Goal: Information Seeking & Learning: Learn about a topic

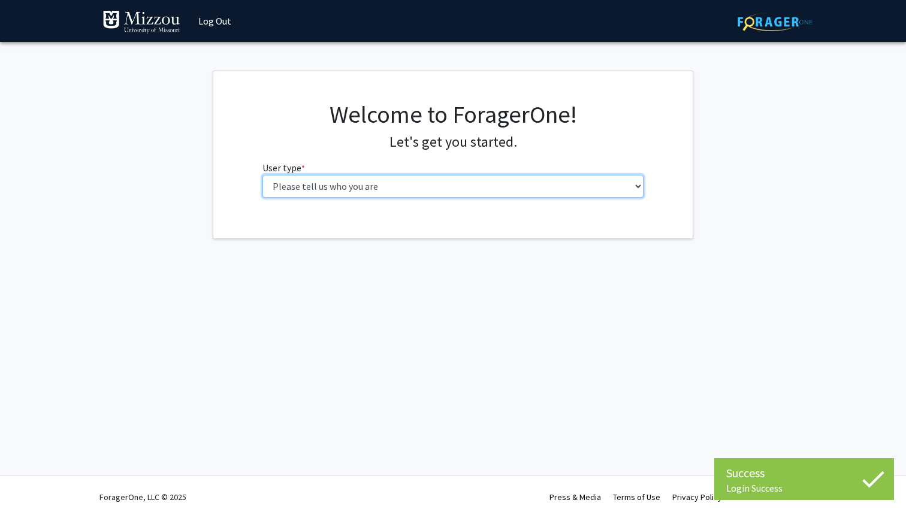
select select "1: undergrad"
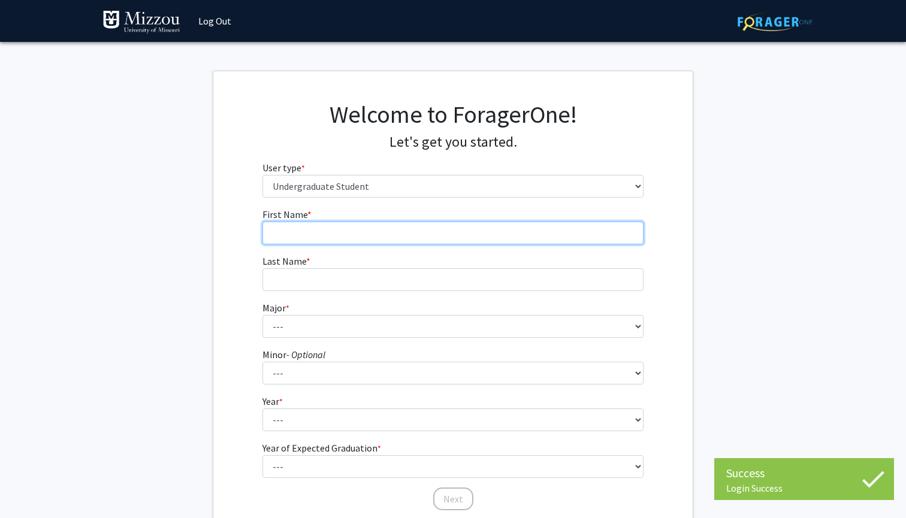
click at [453, 236] on input "First Name * required" at bounding box center [453, 233] width 382 height 23
type input "Anna"
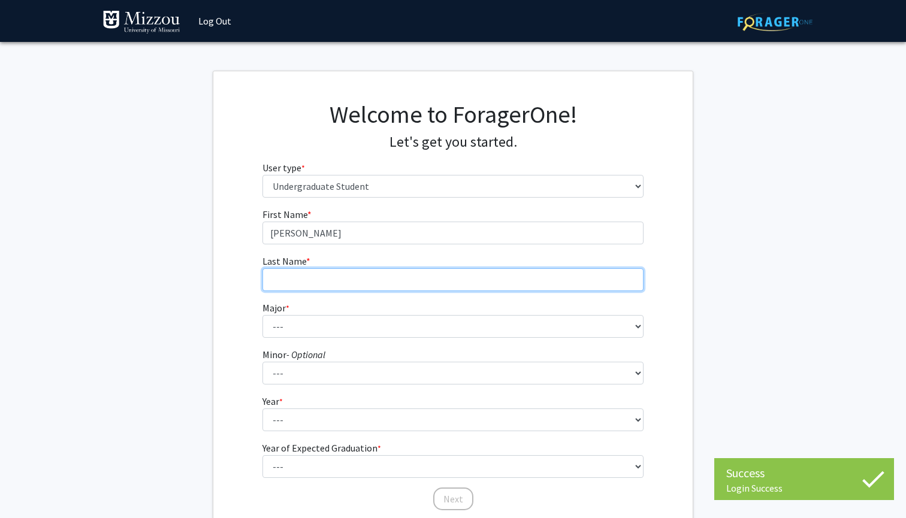
click at [419, 269] on input "Last Name * required" at bounding box center [453, 279] width 382 height 23
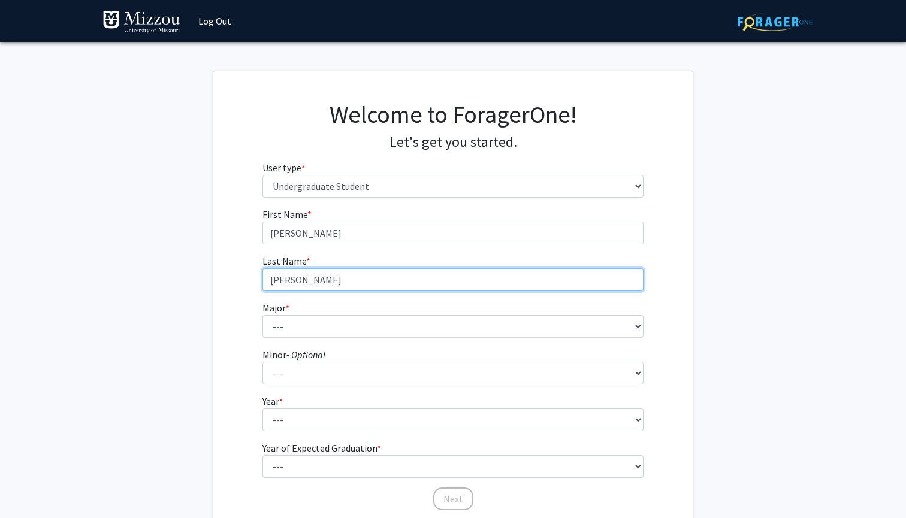
type input "[PERSON_NAME]"
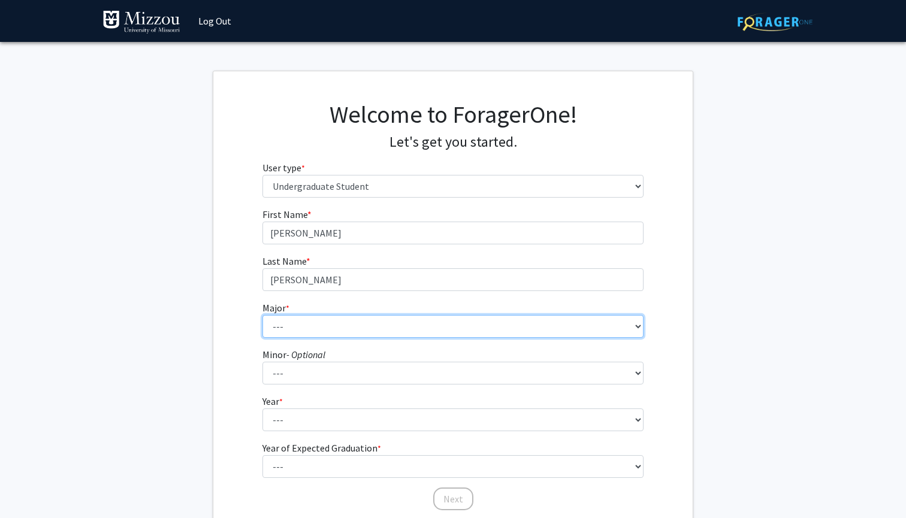
select select "28: 2527"
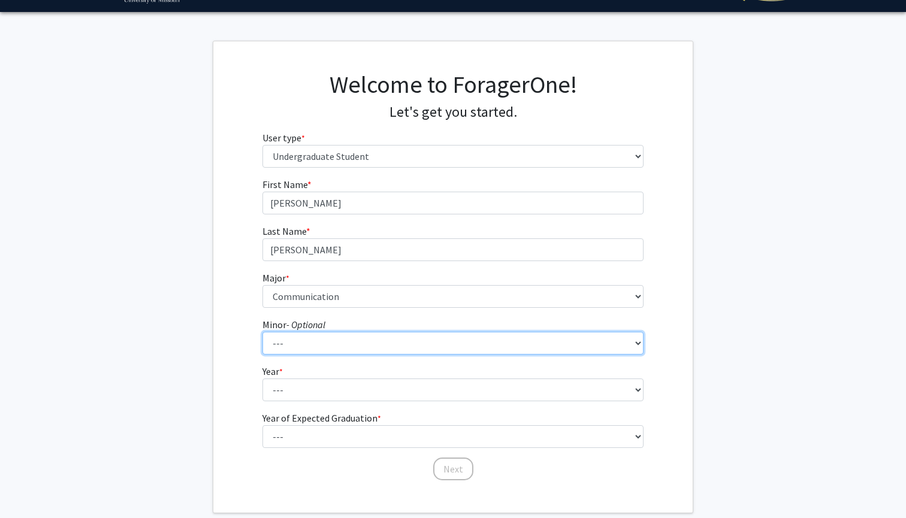
select select "78: 2034"
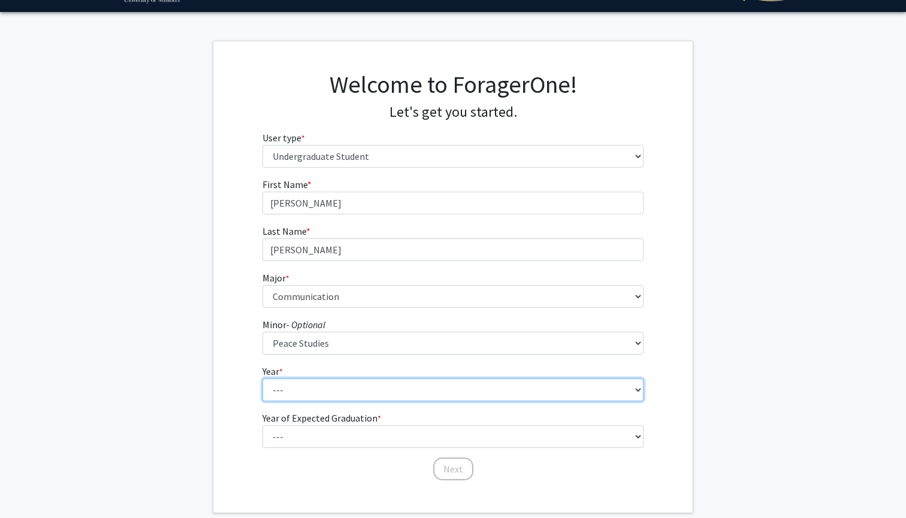
select select "2: sophomore"
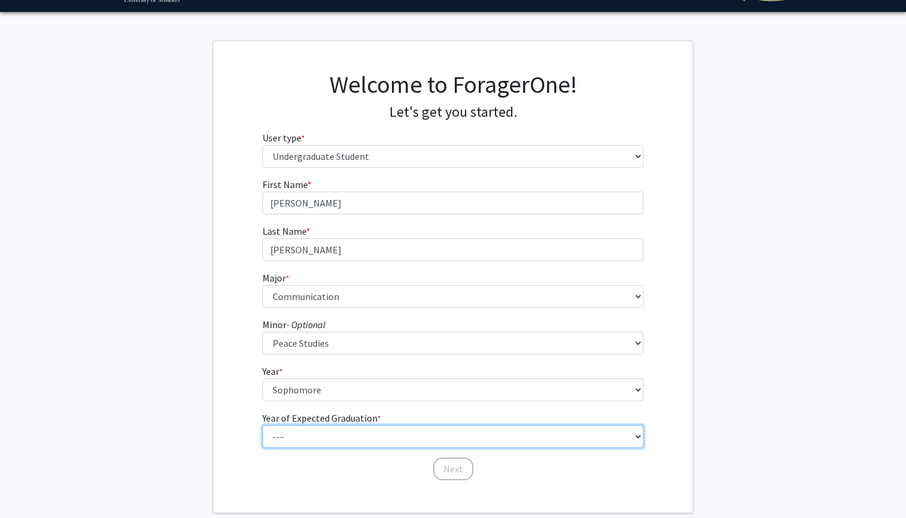
select select "4: 2028"
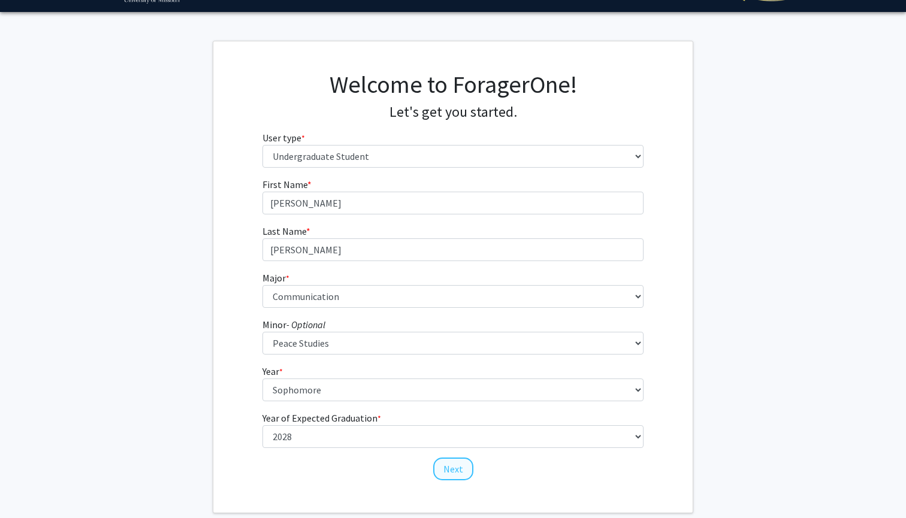
click at [445, 473] on button "Next" at bounding box center [453, 469] width 40 height 23
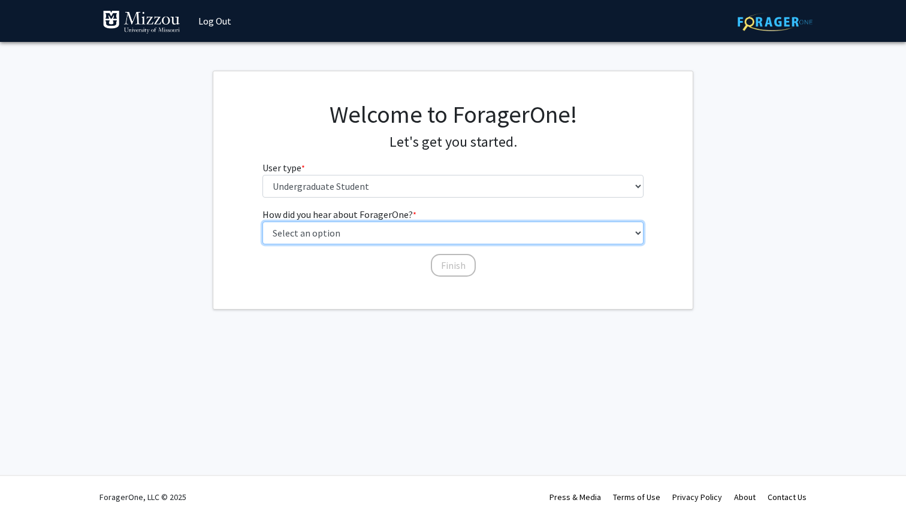
select select "2: faculty_recommendation"
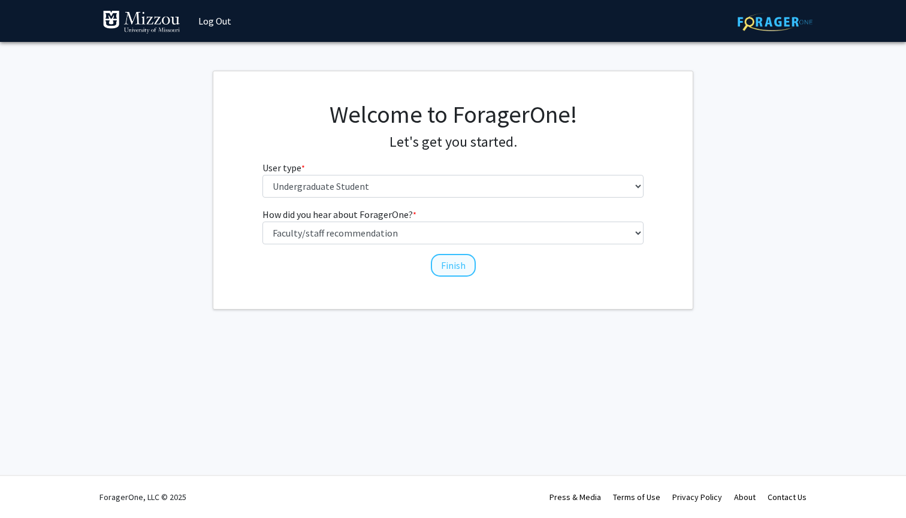
click at [435, 262] on button "Finish" at bounding box center [453, 265] width 45 height 23
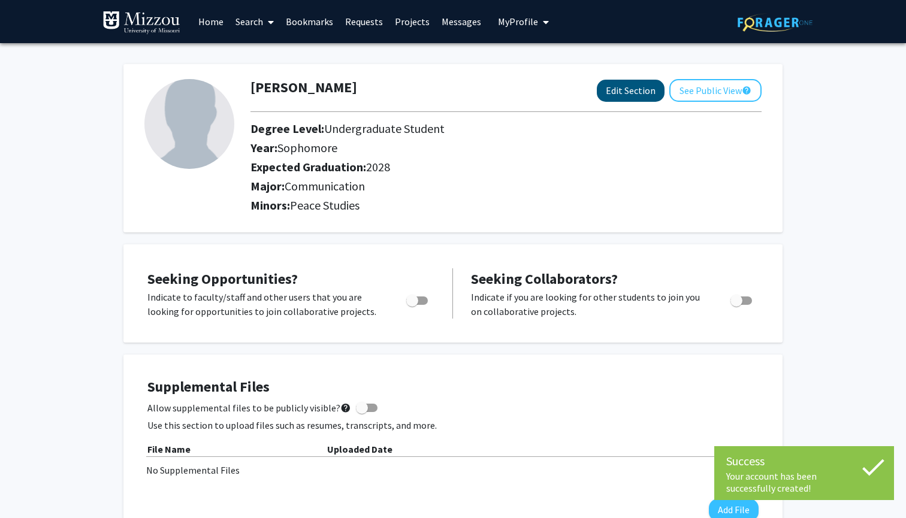
click at [638, 90] on button "Edit Section" at bounding box center [631, 91] width 68 height 22
select select "sophomore"
select select "2028"
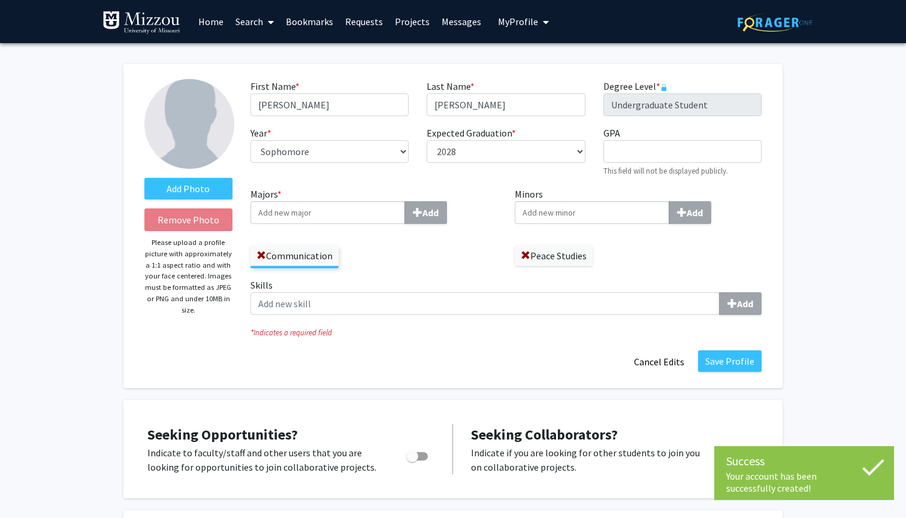
click at [345, 222] on input "Majors * Add" at bounding box center [328, 212] width 155 height 23
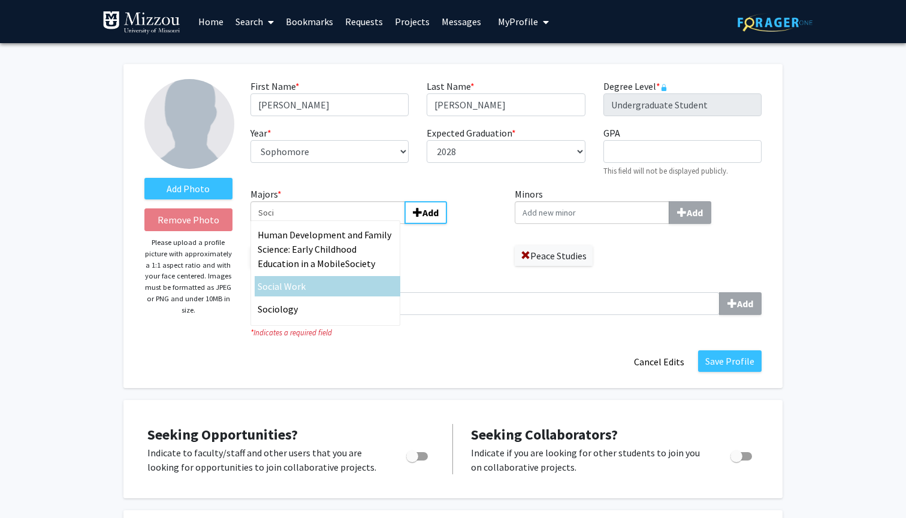
type input "Soci"
click at [306, 311] on div "Soci ology" at bounding box center [328, 309] width 140 height 14
click at [306, 224] on input "Soci" at bounding box center [328, 212] width 155 height 23
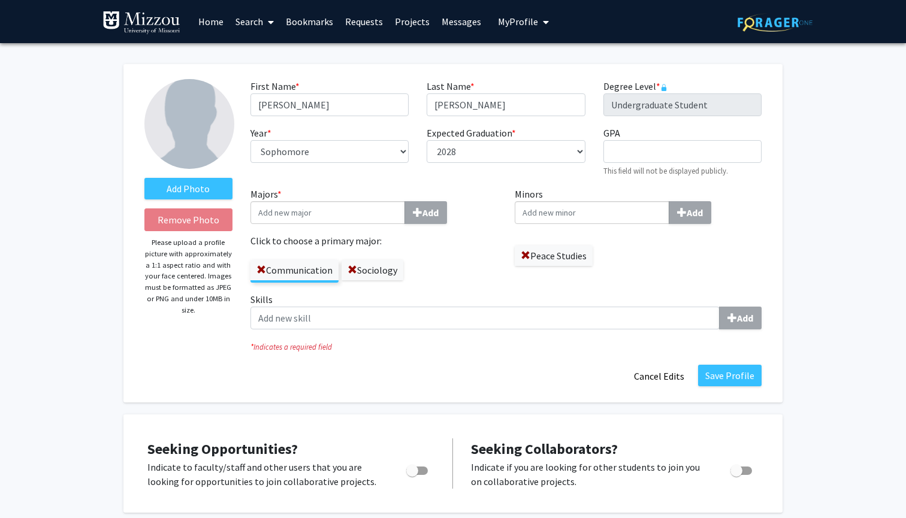
click at [446, 258] on div "Communication Sociology" at bounding box center [374, 265] width 247 height 35
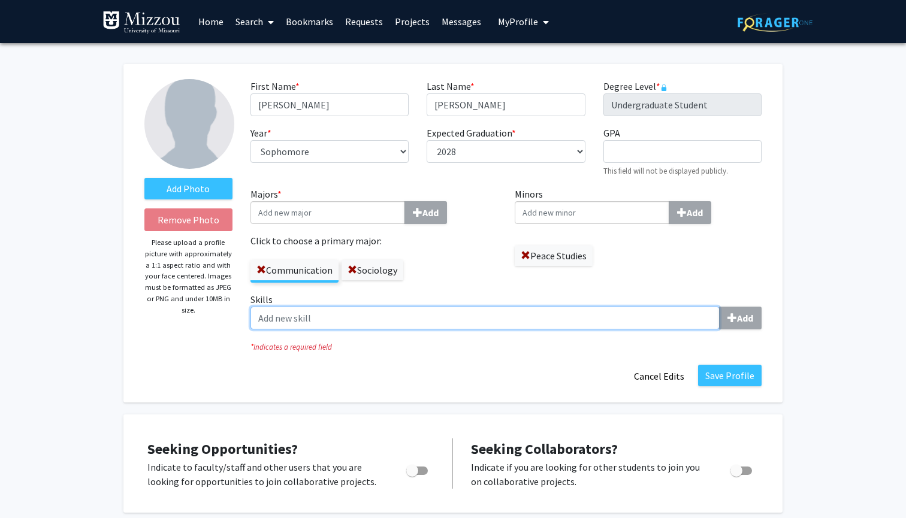
click at [354, 321] on input "Skills Add" at bounding box center [485, 318] width 469 height 23
type input "Research"
click at [285, 320] on input "Research" at bounding box center [485, 318] width 469 height 23
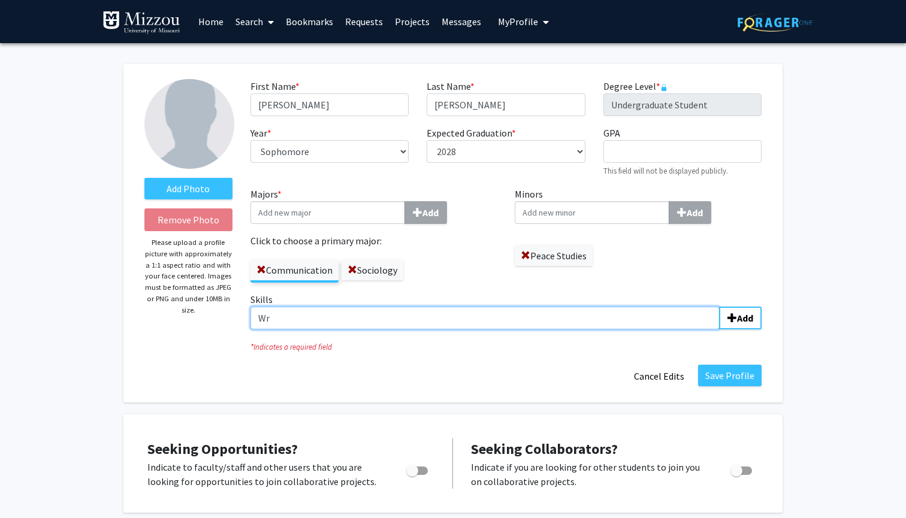
type input "W"
type input "Documentation"
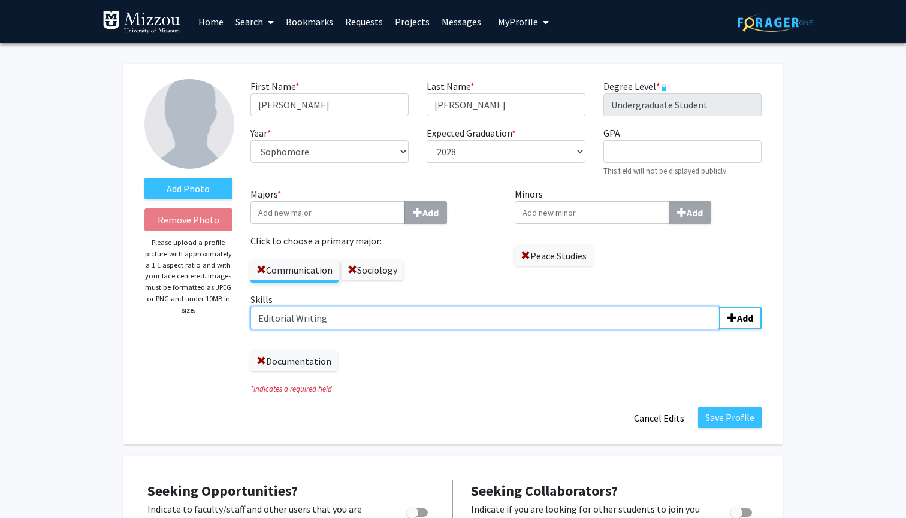
type input "Editorial Writing"
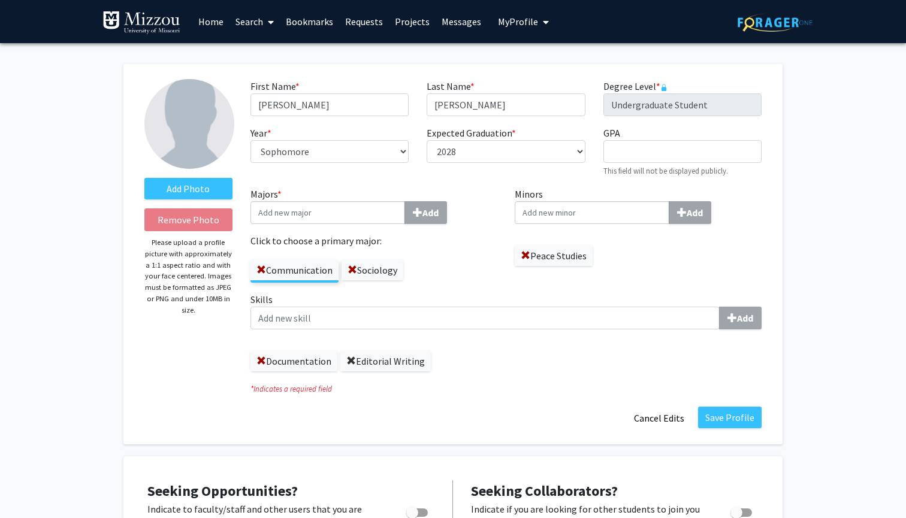
click at [348, 360] on span at bounding box center [351, 362] width 10 height 10
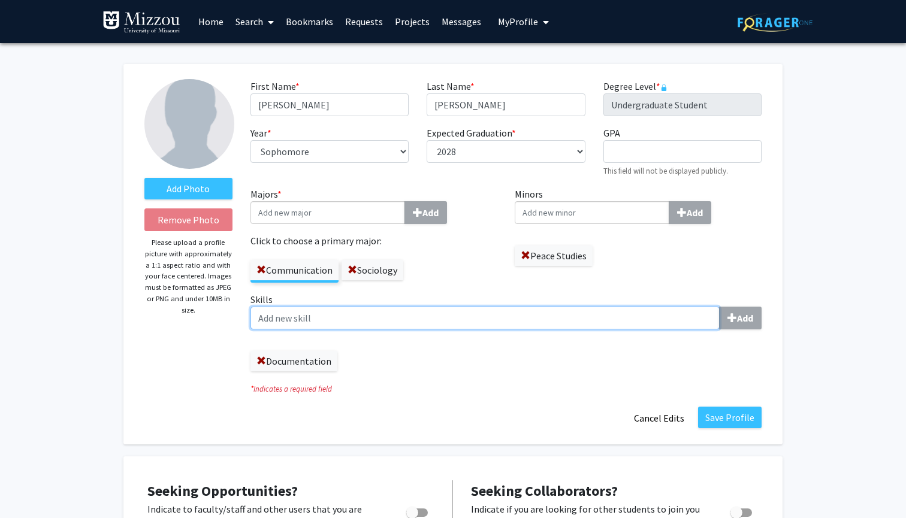
click at [298, 316] on input "Skills Add" at bounding box center [485, 318] width 469 height 23
type input "Editorial Skills"
type input "Communication"
type input "Creative Writing"
type input "Research"
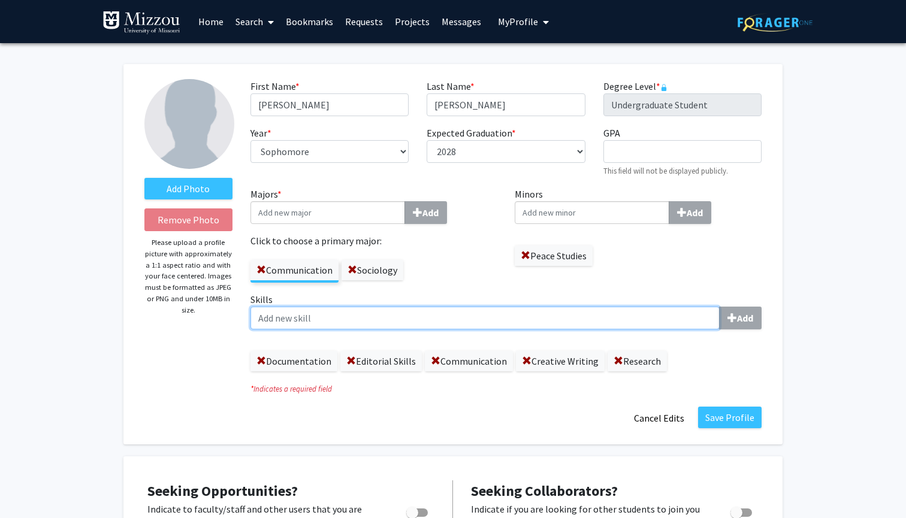
type input "C"
type input "Academic Discussion"
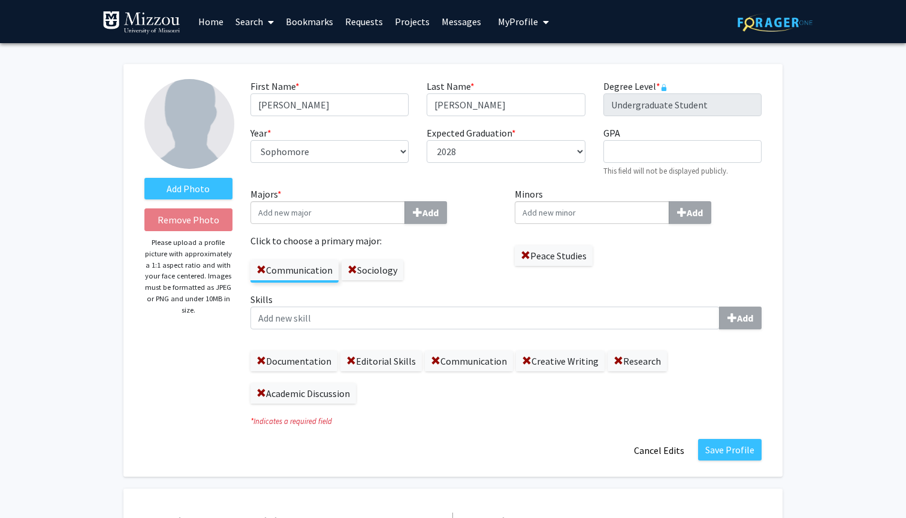
click at [642, 126] on div "First Name * required Anna Last Name * required Wallace Degree Level * required…" at bounding box center [506, 133] width 529 height 108
click at [638, 146] on input "GPA required" at bounding box center [682, 151] width 158 height 23
type input "3.89"
click at [466, 264] on div "Communication Sociology" at bounding box center [374, 265] width 247 height 35
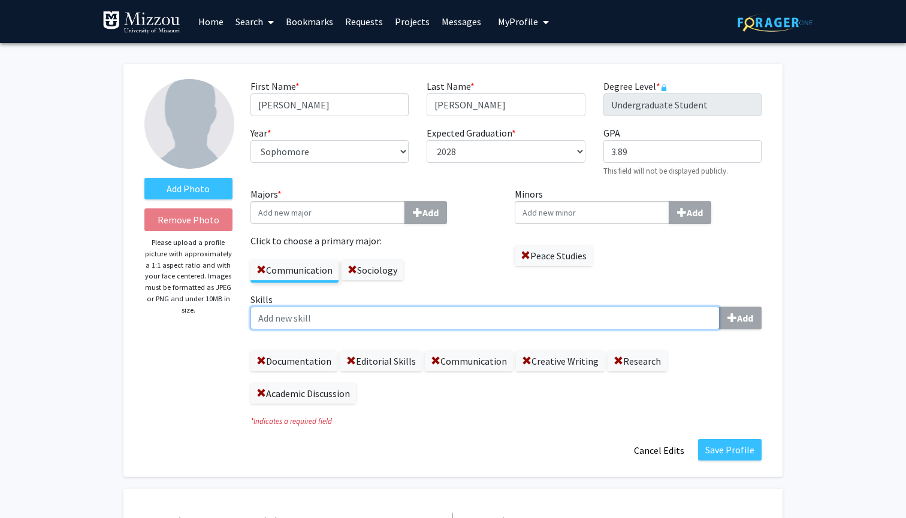
click at [318, 324] on input "Skills Add" at bounding box center [485, 318] width 469 height 23
type input "Public Speaking"
type input "Problem Solving"
type input "Interpersonal Skills"
type input "Leadership"
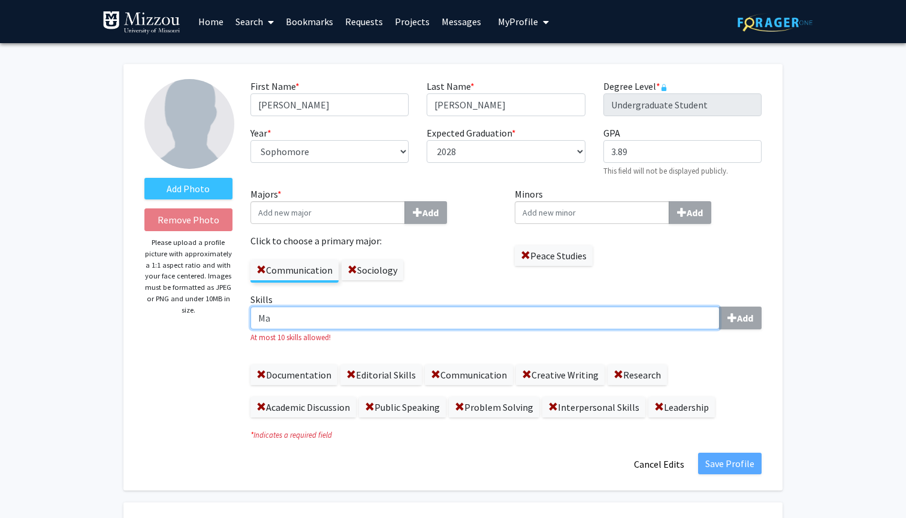
type input "M"
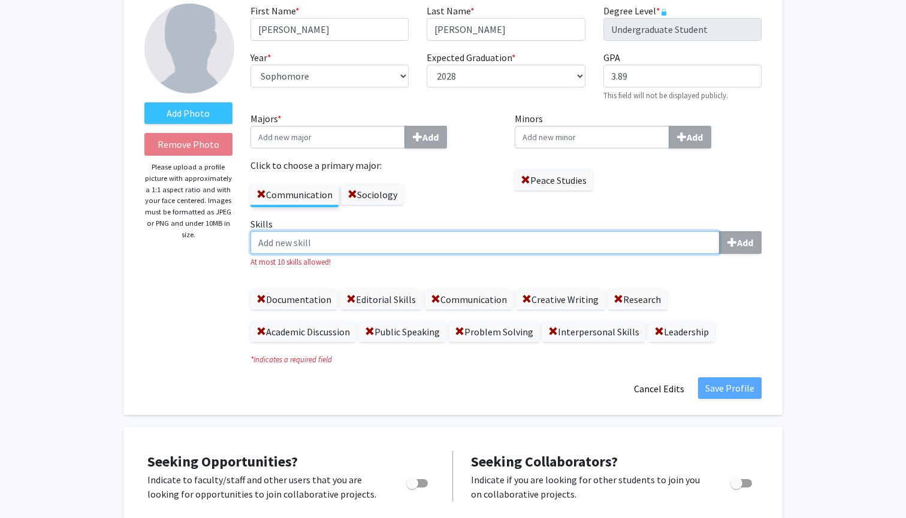
scroll to position [90, 0]
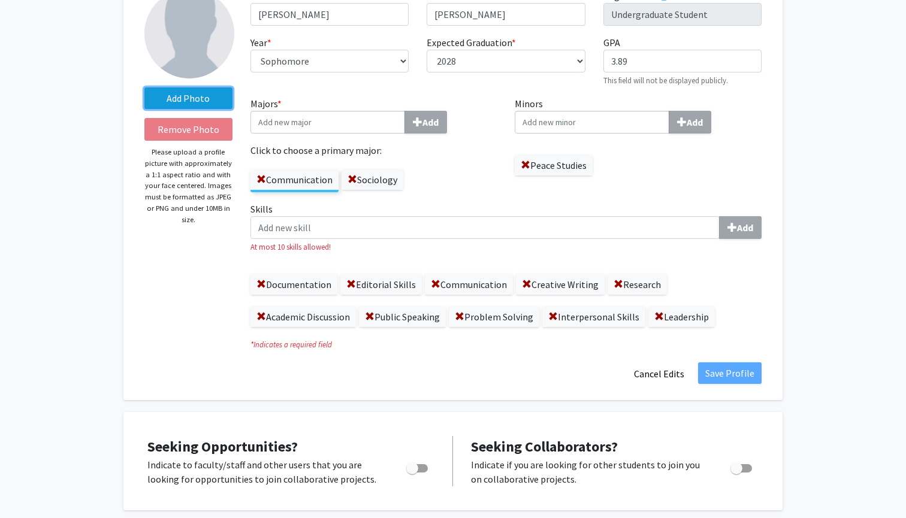
click at [173, 101] on label "Add Photo" at bounding box center [188, 98] width 88 height 22
click at [0, 0] on input "Add Photo" at bounding box center [0, 0] width 0 height 0
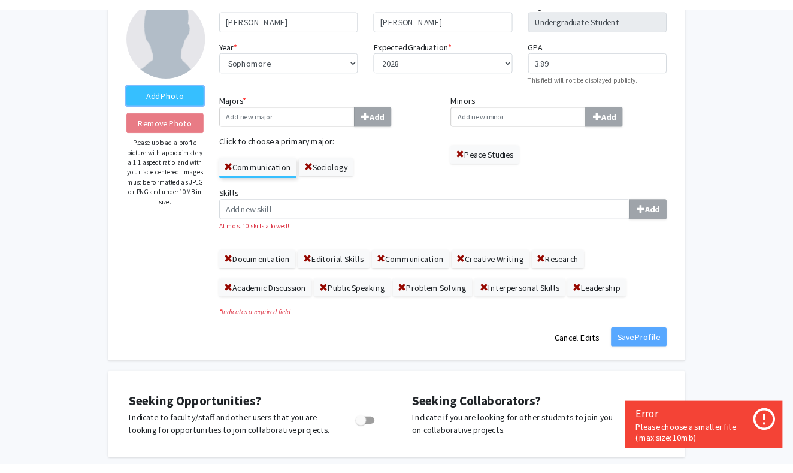
scroll to position [61, 0]
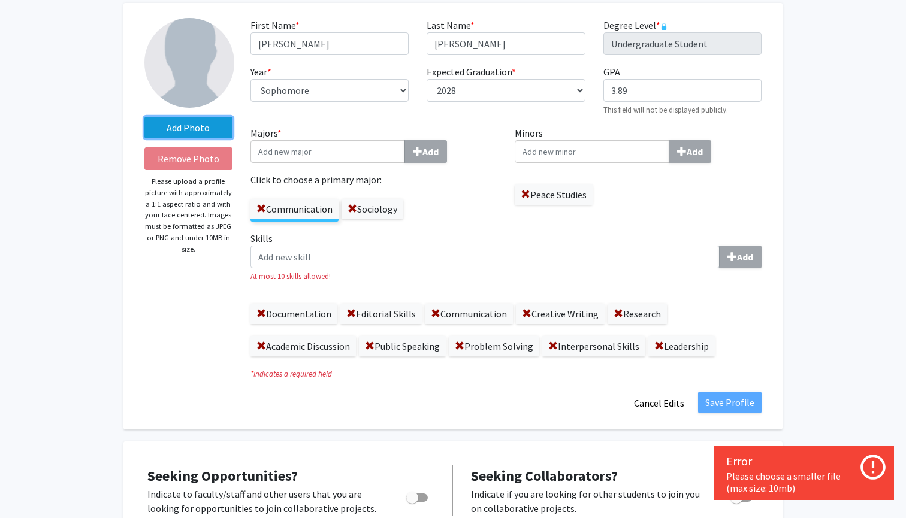
click at [192, 137] on label "Add Photo" at bounding box center [188, 128] width 88 height 22
click at [0, 0] on input "Add Photo" at bounding box center [0, 0] width 0 height 0
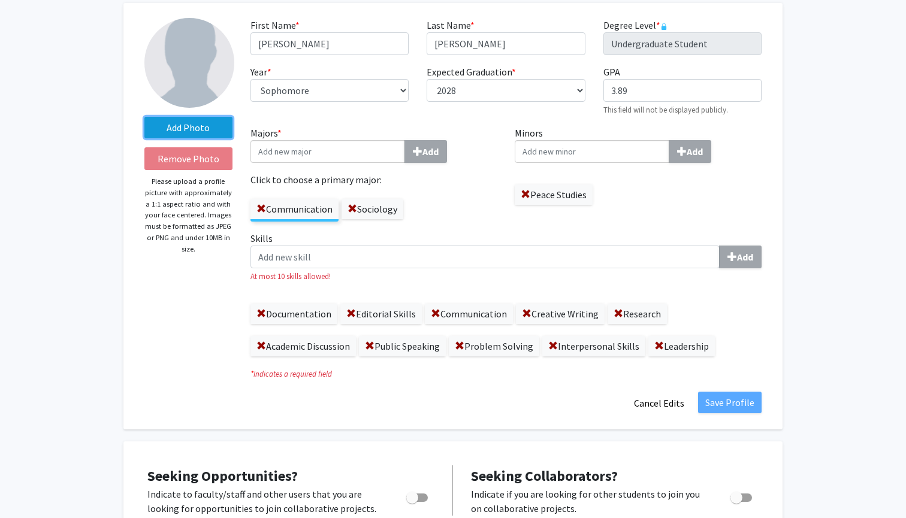
click at [189, 138] on label "Add Photo" at bounding box center [188, 128] width 88 height 22
click at [0, 0] on input "Add Photo" at bounding box center [0, 0] width 0 height 0
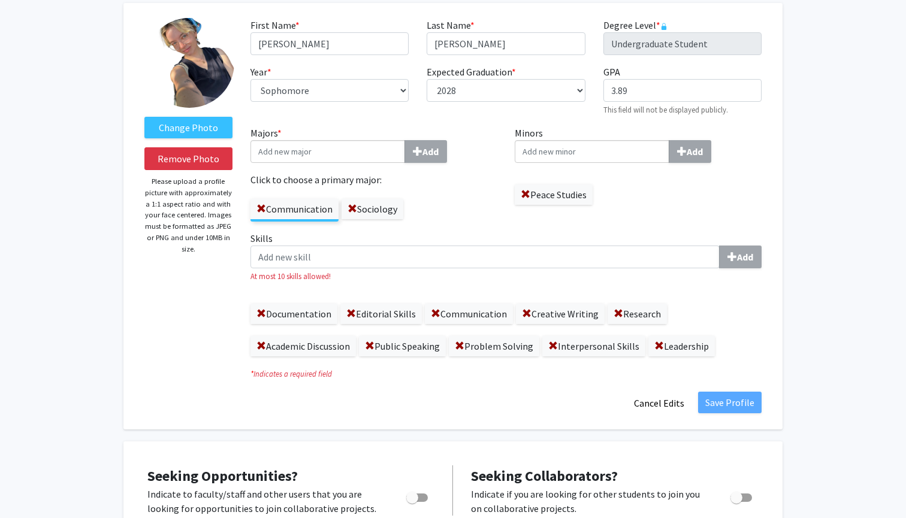
click at [200, 69] on img at bounding box center [189, 63] width 90 height 90
click at [197, 73] on img at bounding box center [189, 63] width 90 height 90
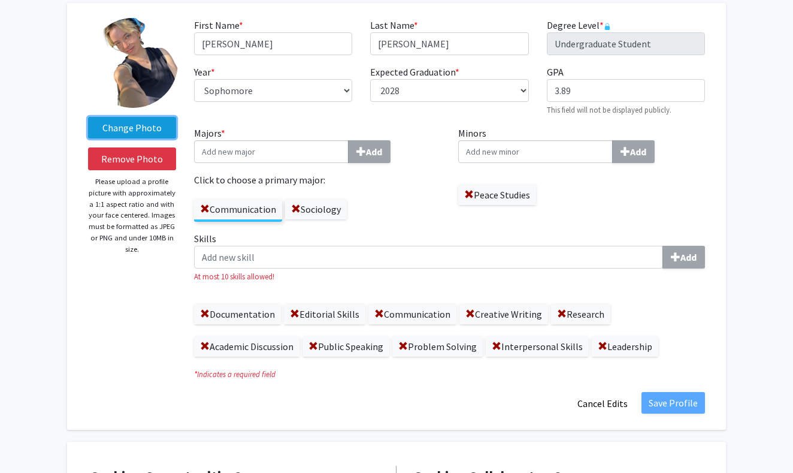
click at [146, 132] on label "Change Photo" at bounding box center [132, 128] width 88 height 22
click at [0, 0] on input "Change Photo" at bounding box center [0, 0] width 0 height 0
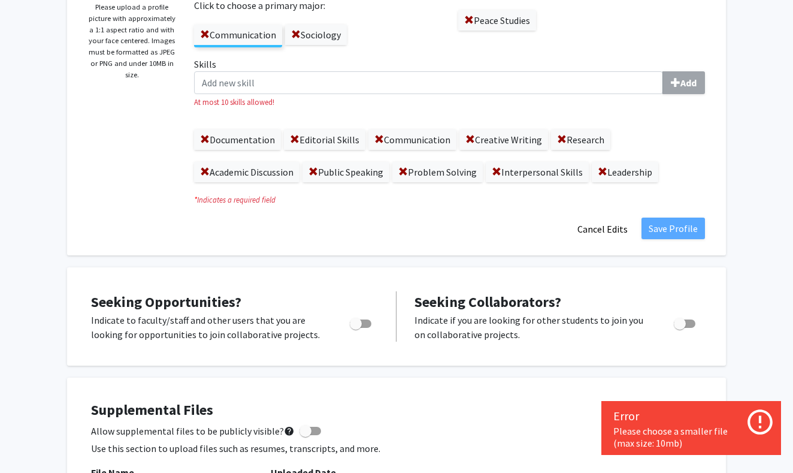
scroll to position [249, 0]
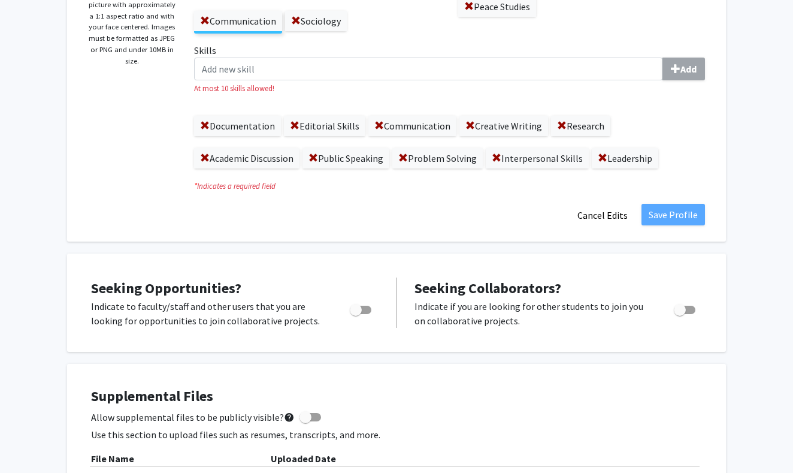
click at [642, 221] on div "Save Profile Cancel Edits" at bounding box center [449, 215] width 529 height 23
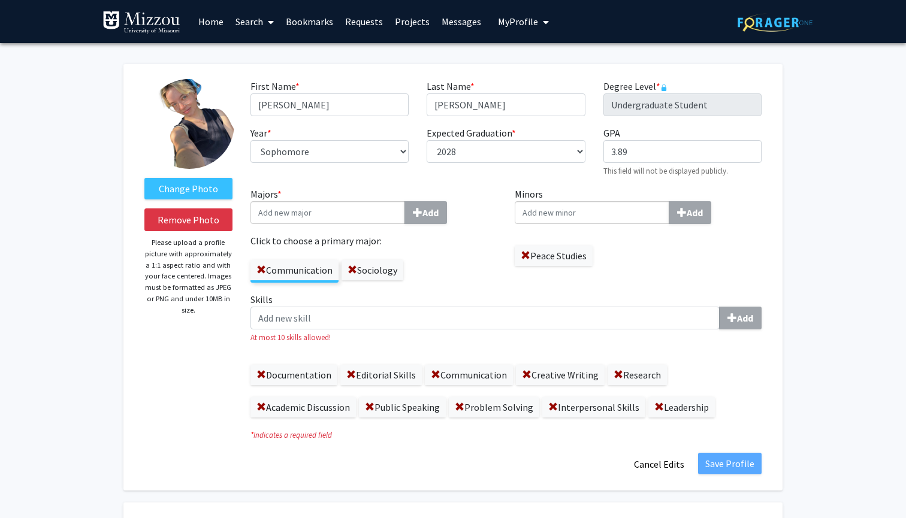
scroll to position [0, 0]
click at [508, 23] on span "My Profile" at bounding box center [518, 22] width 40 height 12
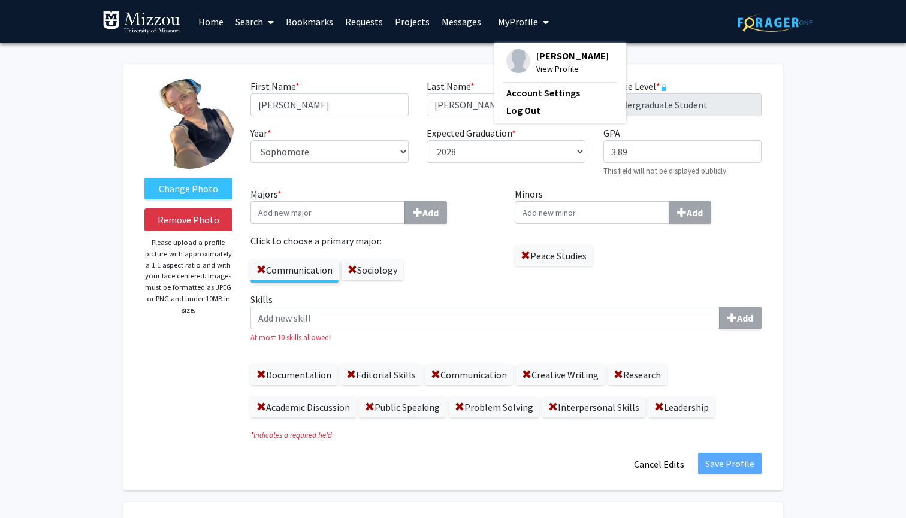
click at [519, 58] on img at bounding box center [518, 61] width 24 height 24
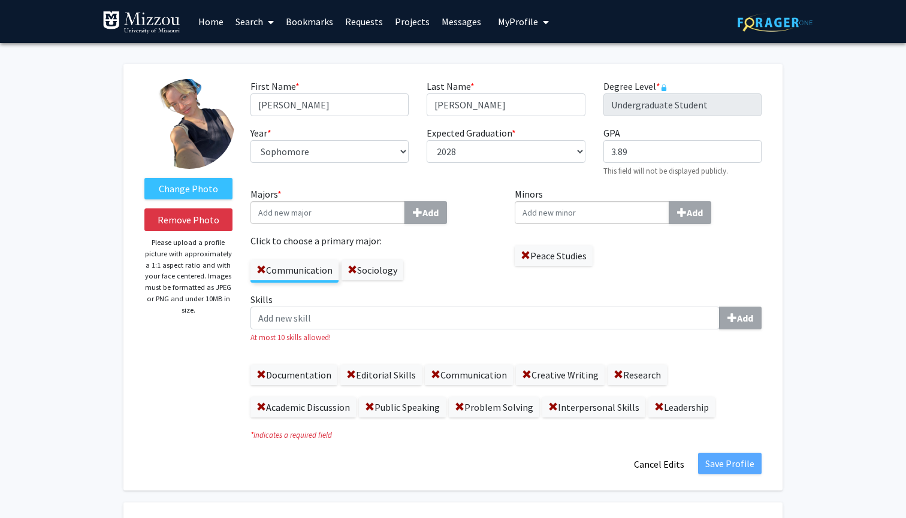
click at [523, 29] on button "My Profile" at bounding box center [523, 21] width 58 height 43
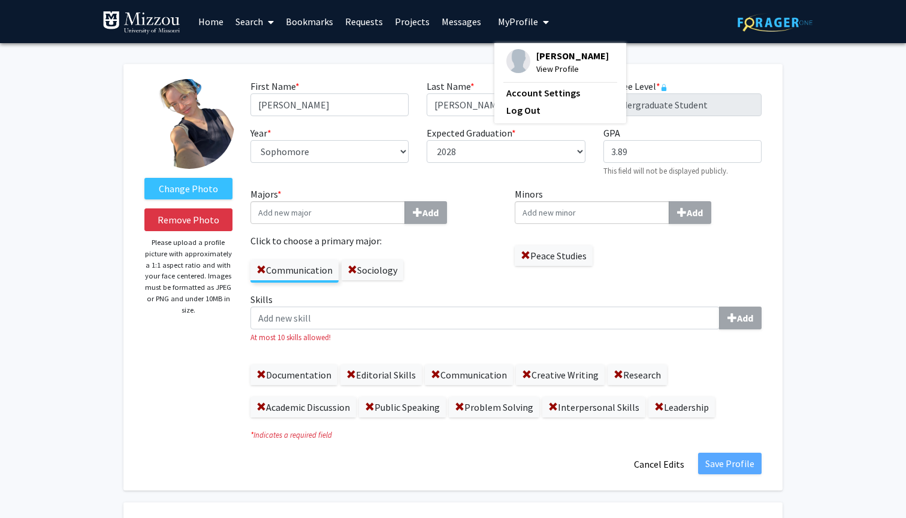
click at [538, 61] on span "[PERSON_NAME]" at bounding box center [572, 55] width 73 height 13
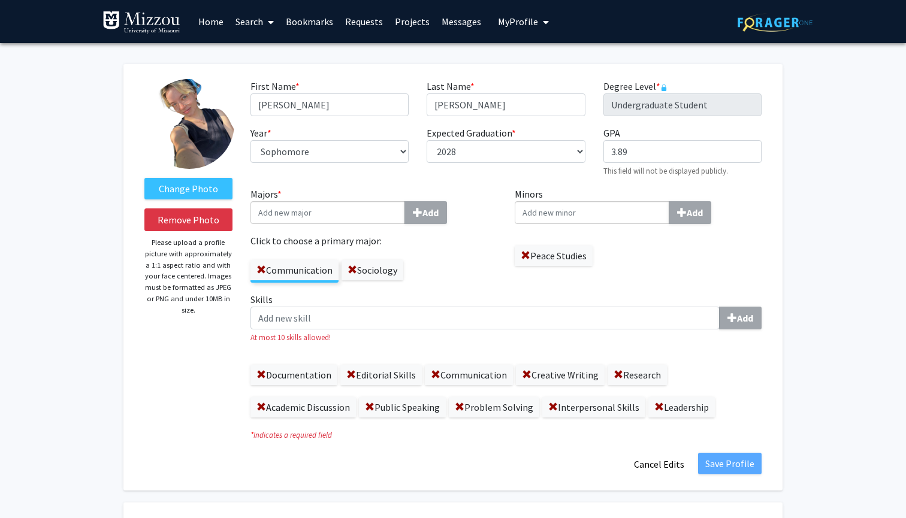
click at [519, 25] on span "My Profile" at bounding box center [518, 22] width 40 height 12
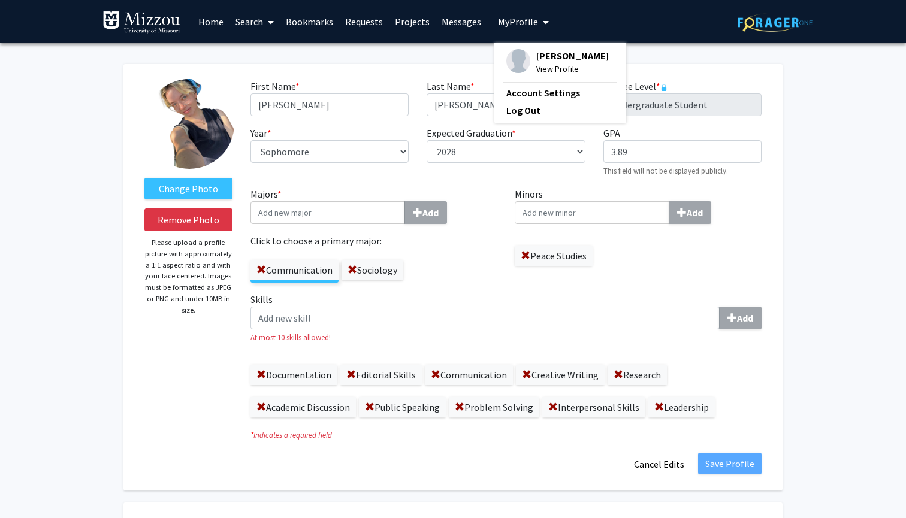
click at [539, 71] on span "View Profile" at bounding box center [572, 68] width 73 height 13
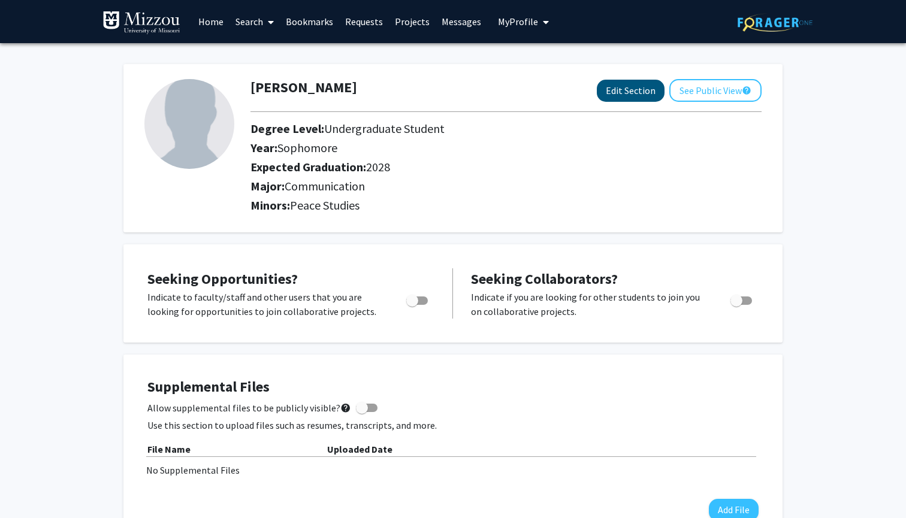
click at [618, 92] on button "Edit Section" at bounding box center [631, 91] width 68 height 22
select select "sophomore"
select select "2028"
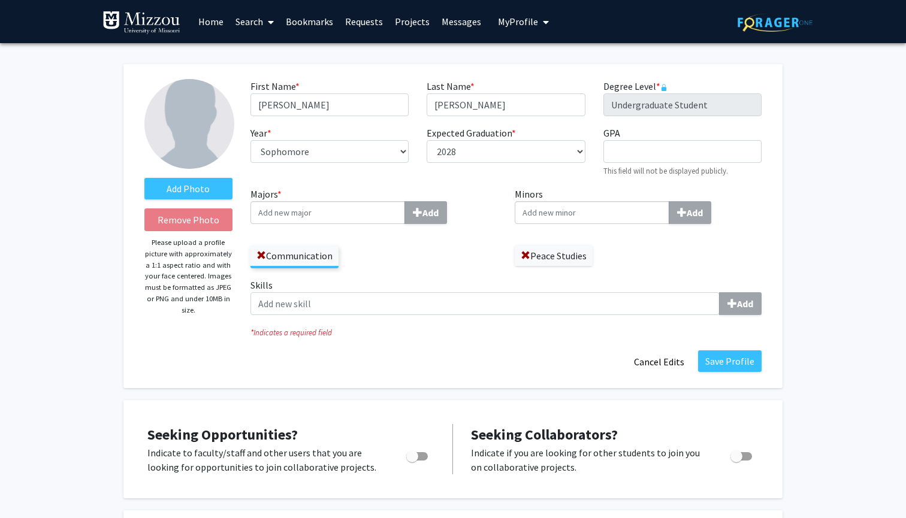
click at [306, 214] on input "Majors * Add" at bounding box center [328, 212] width 155 height 23
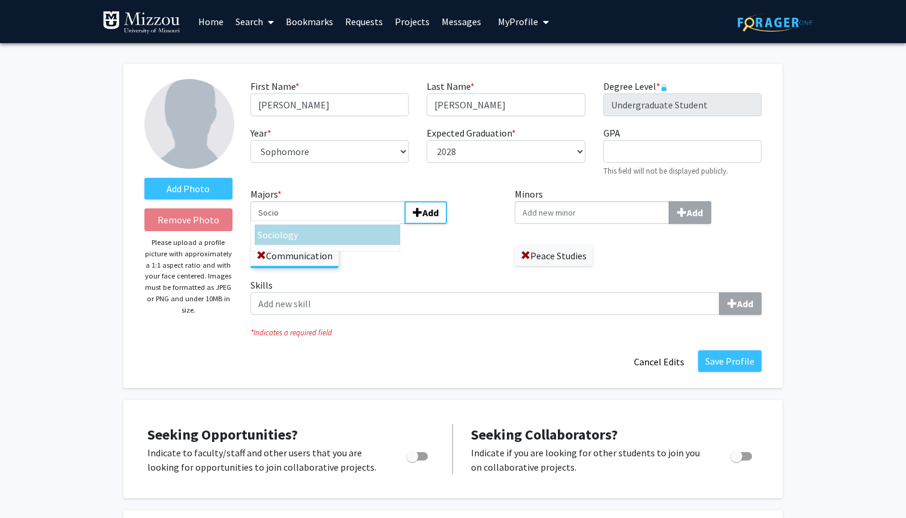
type input "Socio"
click at [265, 241] on span "Socio" at bounding box center [269, 235] width 22 height 12
click at [265, 224] on input "Socio" at bounding box center [328, 212] width 155 height 23
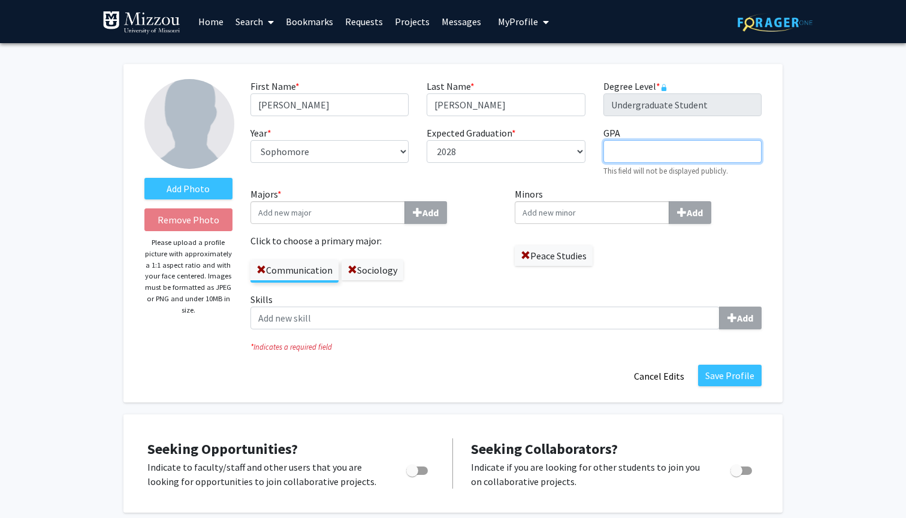
click at [626, 159] on input "GPA required" at bounding box center [682, 151] width 158 height 23
type input "3.8"
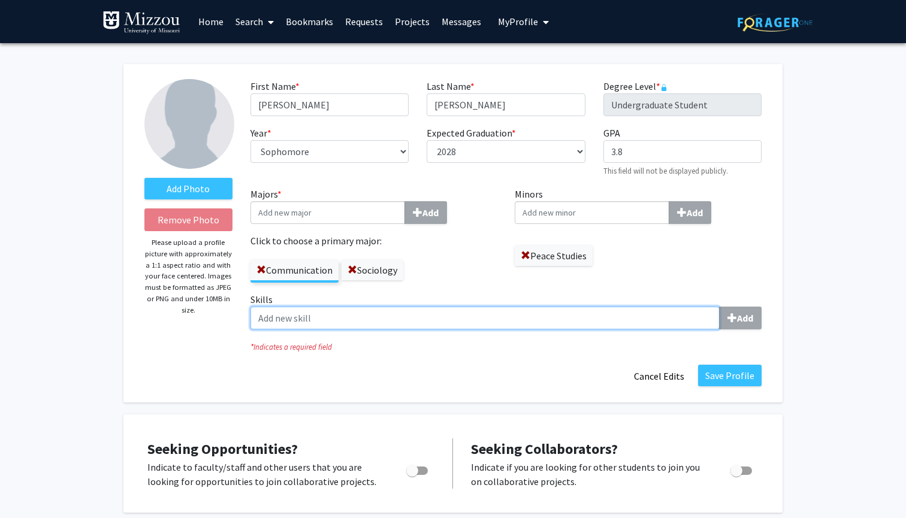
click at [301, 316] on input "Skills Add" at bounding box center [485, 318] width 469 height 23
type input "C"
type input "Interpersonal Skills"
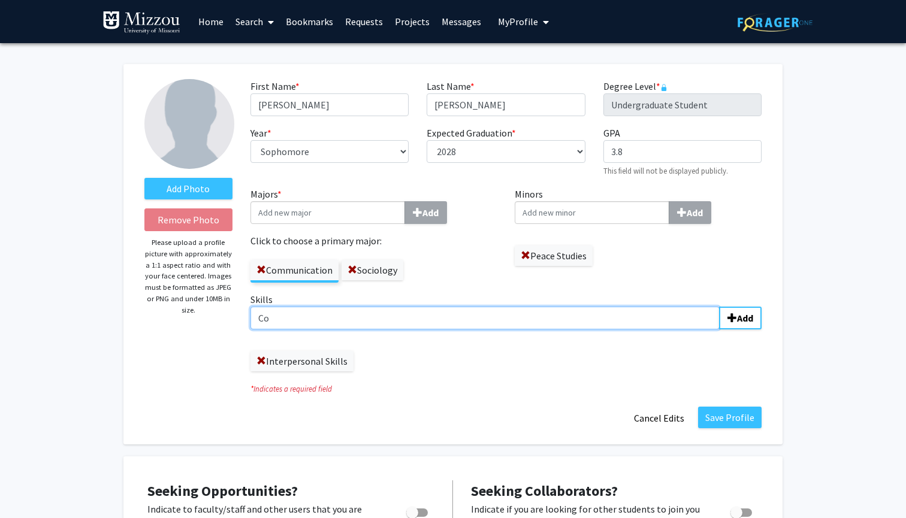
type input "C"
type input "Written Communication"
type input "Documentation"
type input "Editorial Skills"
type input "Leadership"
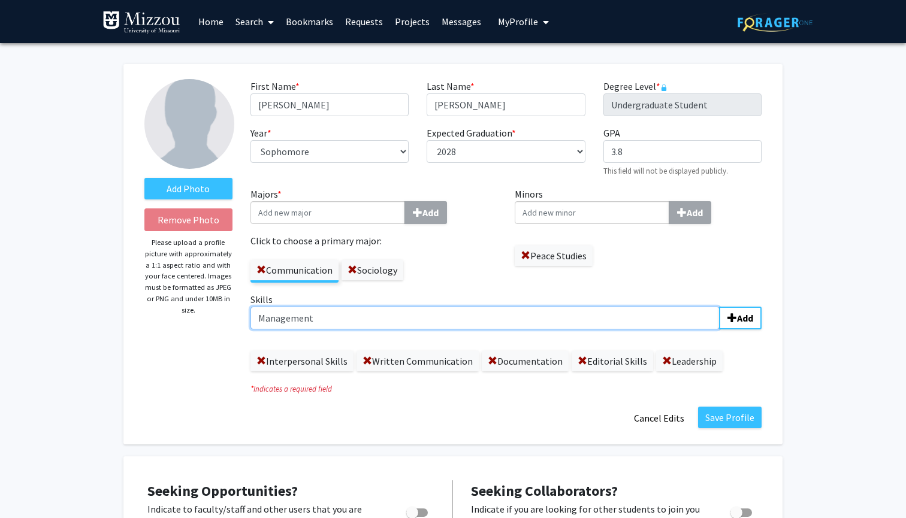
type input "Management"
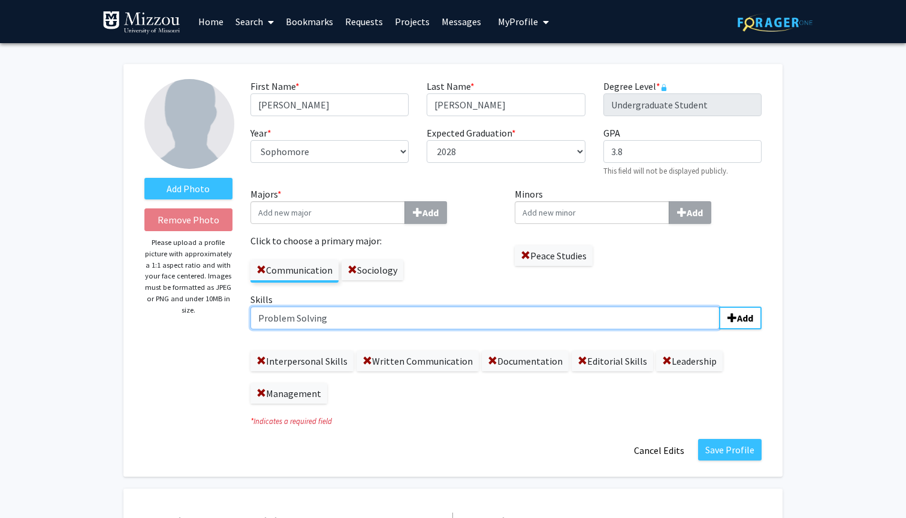
type input "Problem Solving"
type input "Time Management"
type input "Organization"
type input "Conflict Resolution"
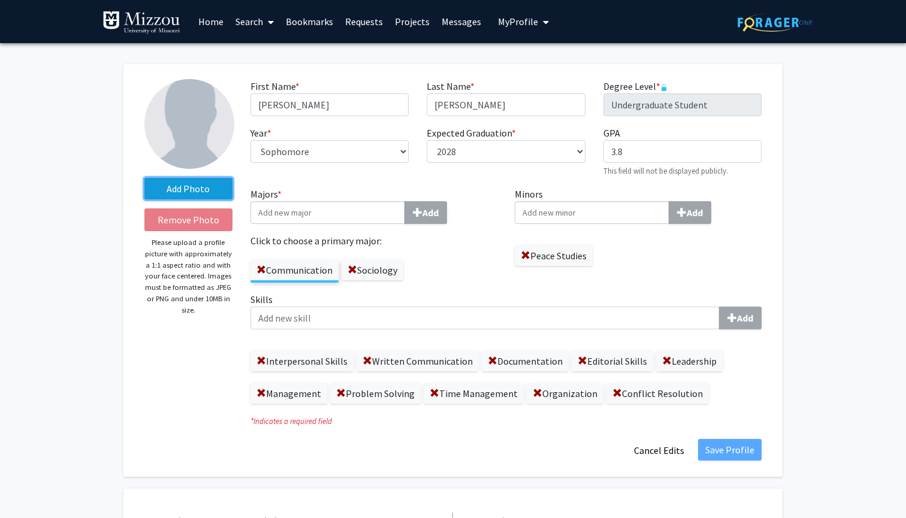
click at [159, 188] on label "Add Photo" at bounding box center [188, 189] width 88 height 22
click at [0, 0] on input "Add Photo" at bounding box center [0, 0] width 0 height 0
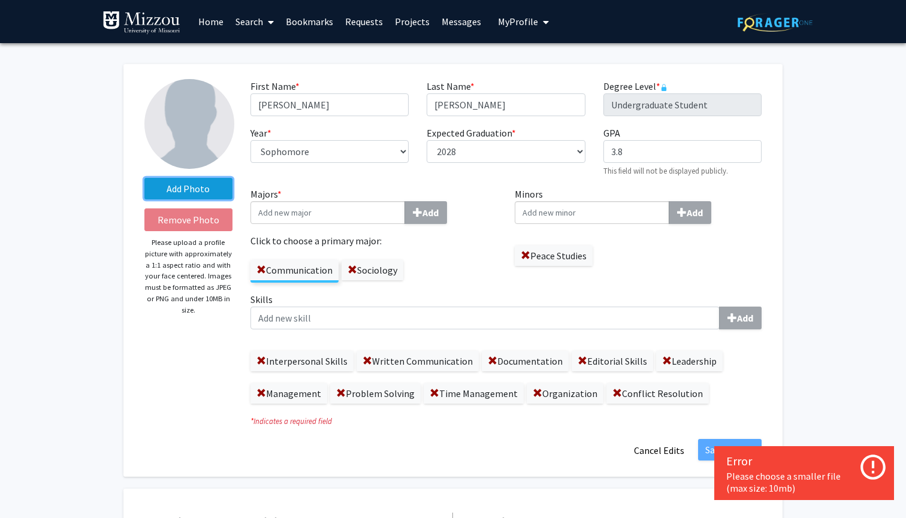
click at [191, 197] on label "Add Photo" at bounding box center [188, 189] width 88 height 22
click at [0, 0] on input "Add Photo" at bounding box center [0, 0] width 0 height 0
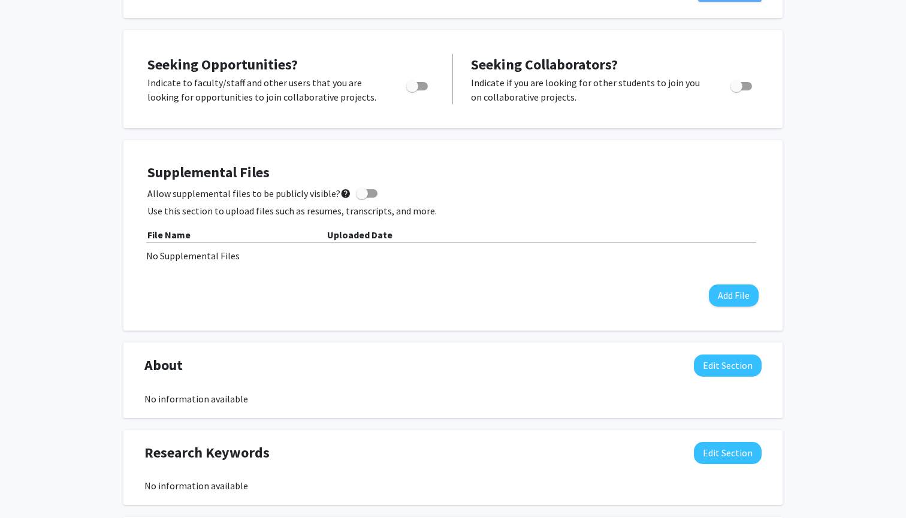
scroll to position [459, 0]
click at [416, 88] on span "Toggle" at bounding box center [412, 86] width 12 height 12
click at [412, 90] on input "Are you actively seeking opportunities?" at bounding box center [412, 90] width 1 height 1
checkbox input "true"
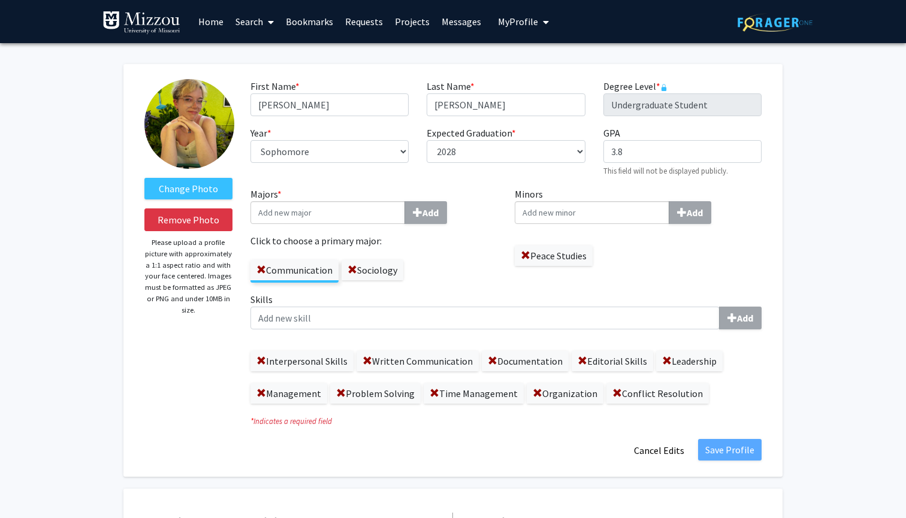
scroll to position [0, 0]
click at [441, 247] on label "Click to choose a primary major:" at bounding box center [374, 241] width 247 height 14
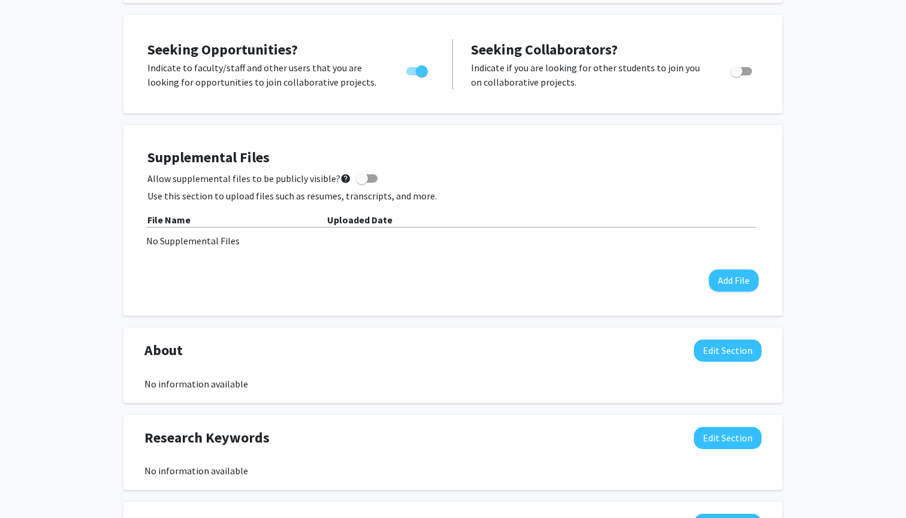
scroll to position [460, 0]
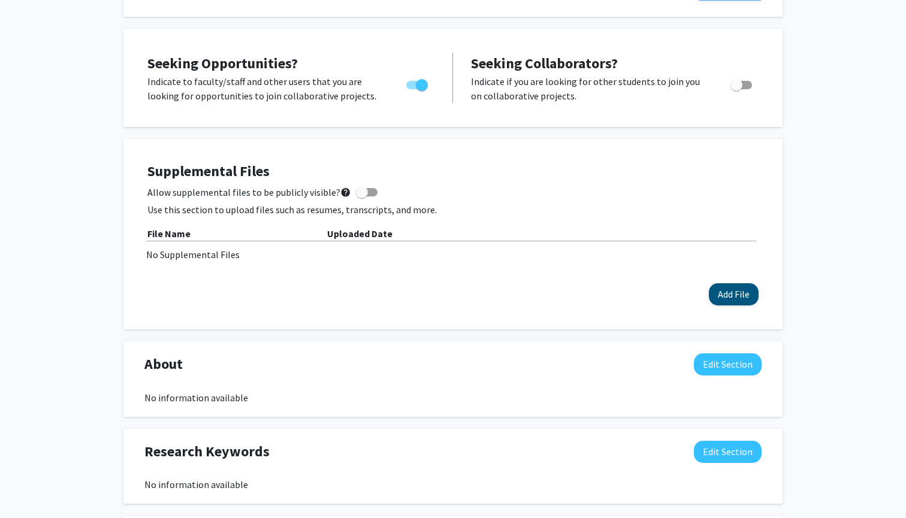
click at [738, 304] on button "Add File" at bounding box center [734, 294] width 50 height 22
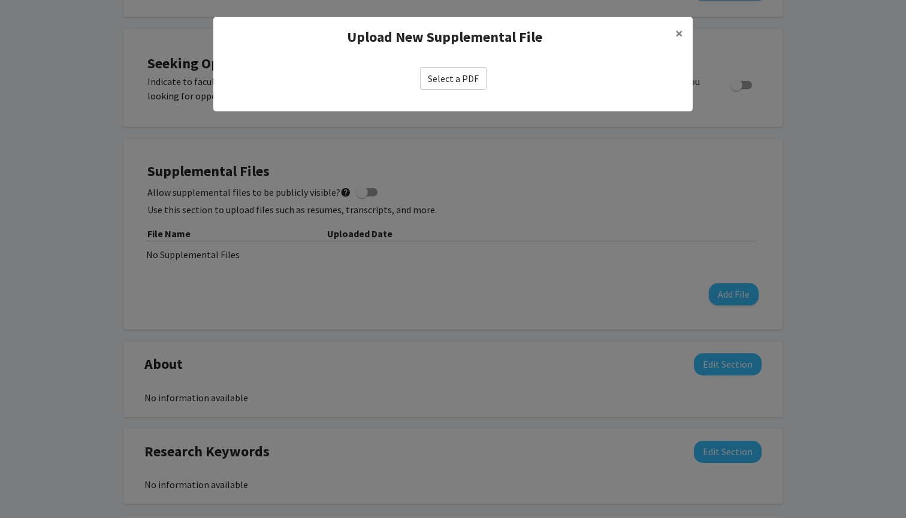
click at [456, 72] on label "Select a PDF" at bounding box center [453, 78] width 67 height 23
click at [0, 0] on input "Select a PDF" at bounding box center [0, 0] width 0 height 0
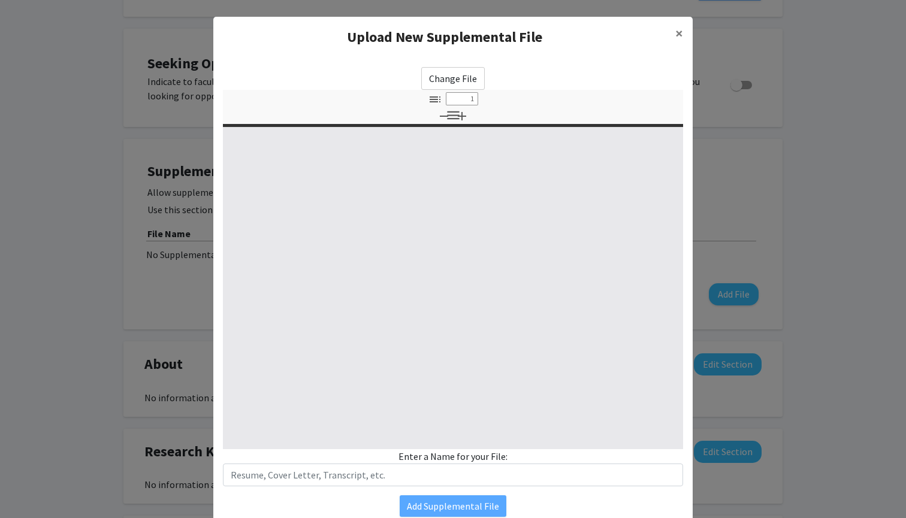
select select "custom"
type input "0"
select select "custom"
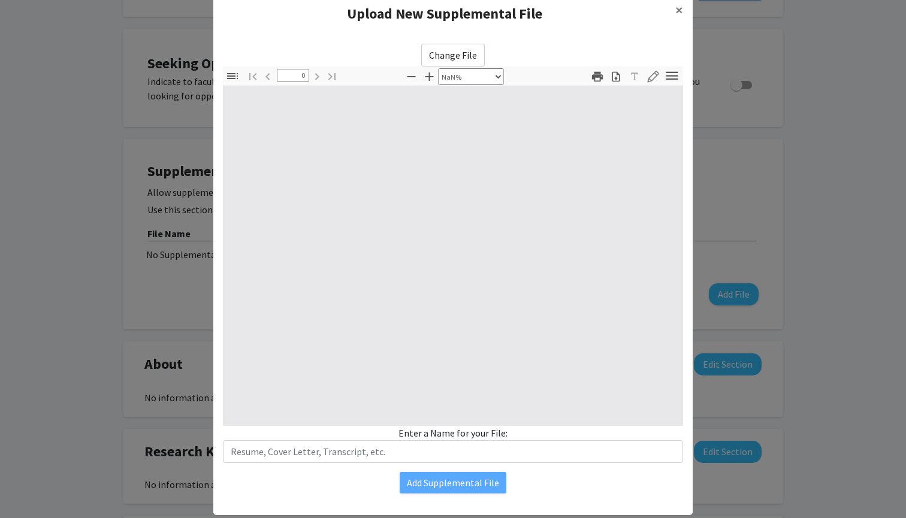
scroll to position [25, 0]
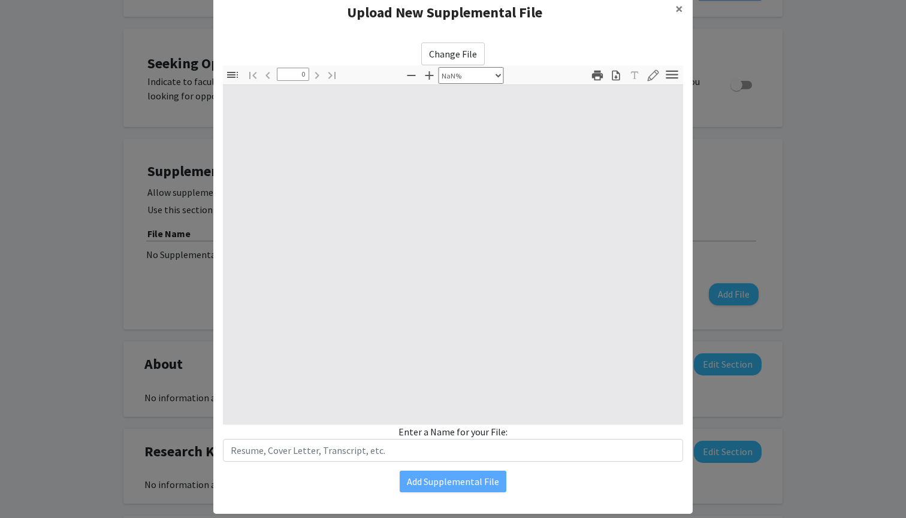
type input "1"
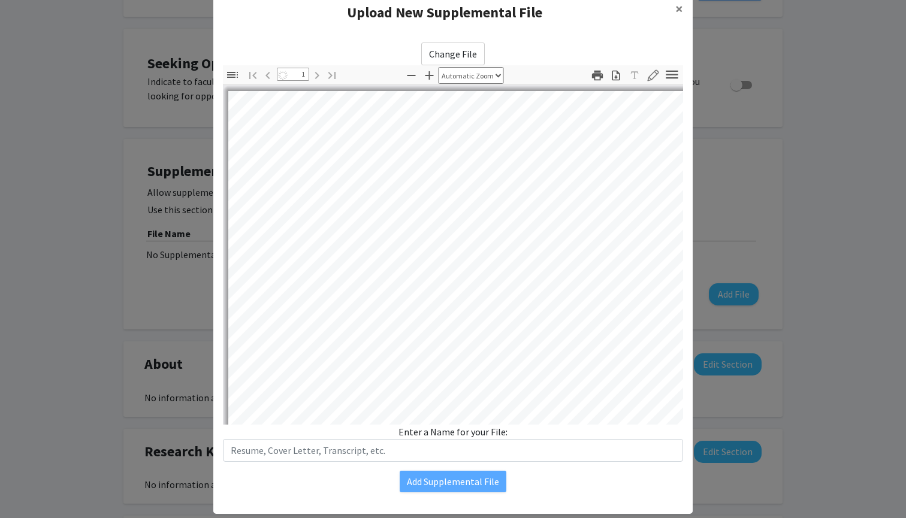
select select "auto"
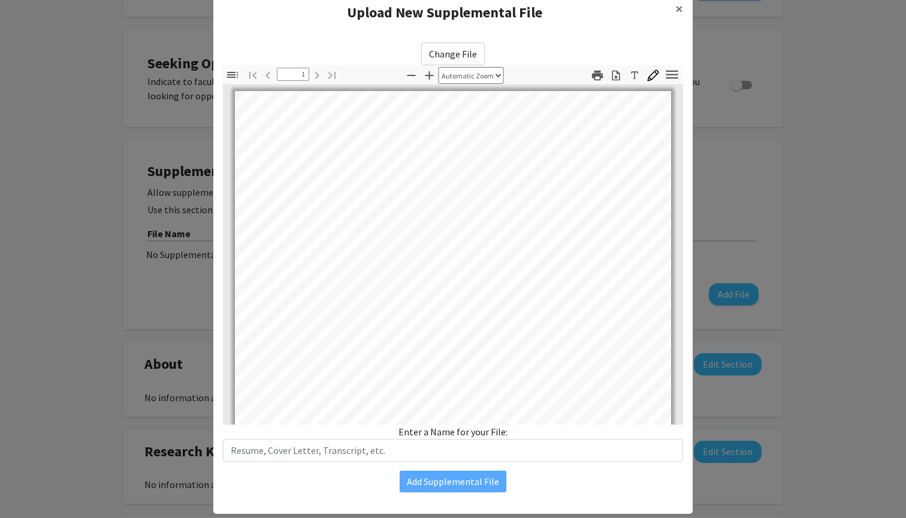
scroll to position [0, 0]
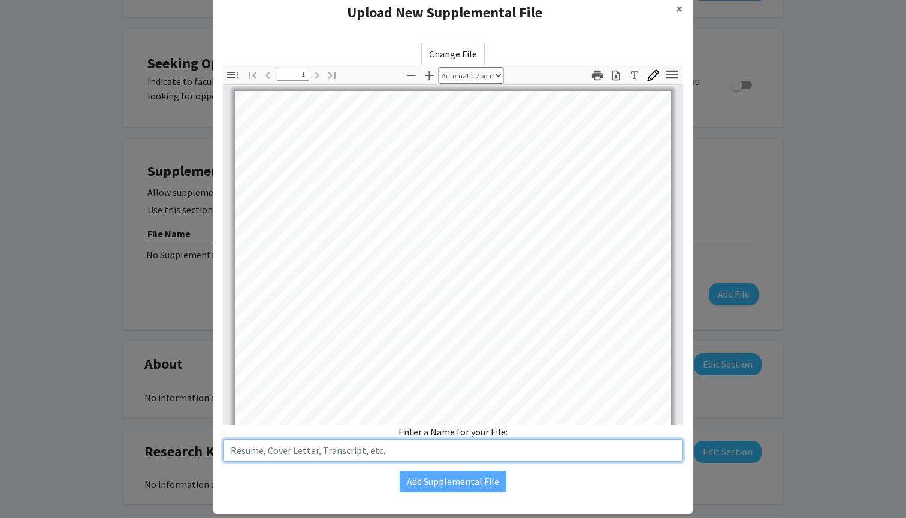
click at [332, 448] on input "text" at bounding box center [453, 450] width 460 height 23
type input "Resume"
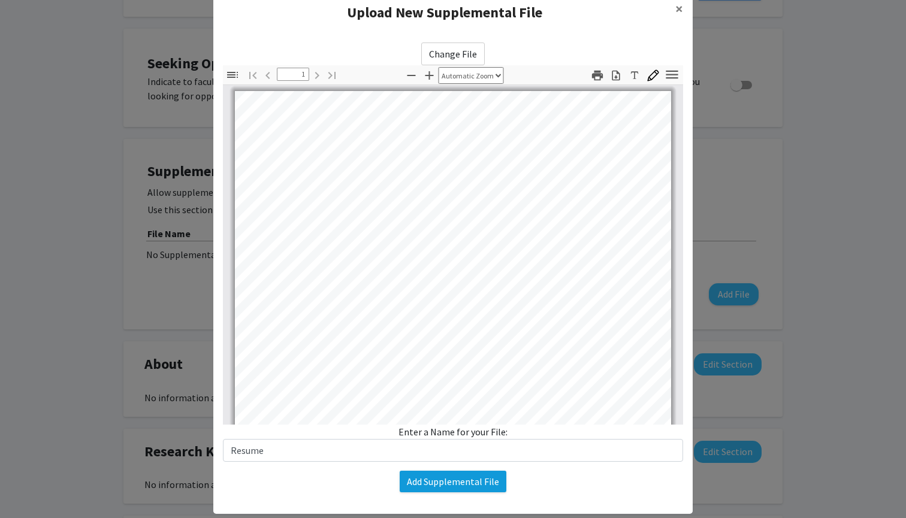
click at [455, 487] on button "Add Supplemental File" at bounding box center [453, 482] width 107 height 22
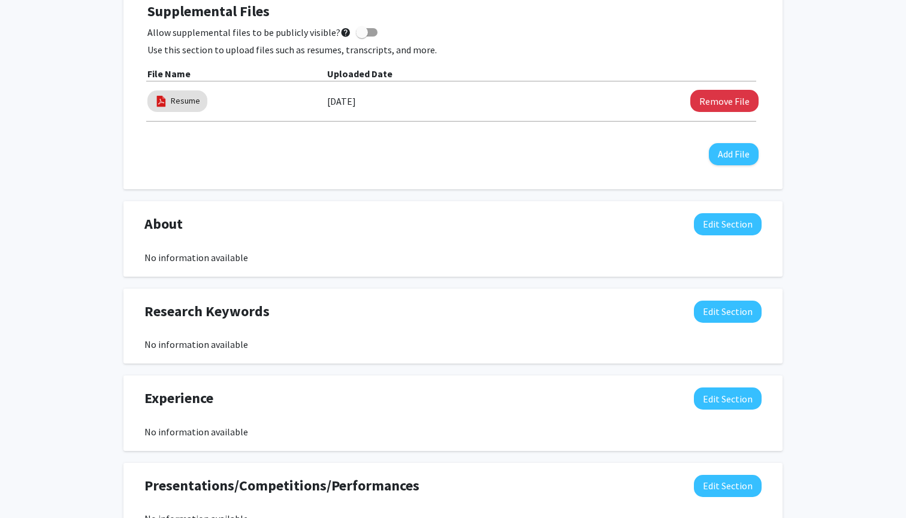
scroll to position [633, 0]
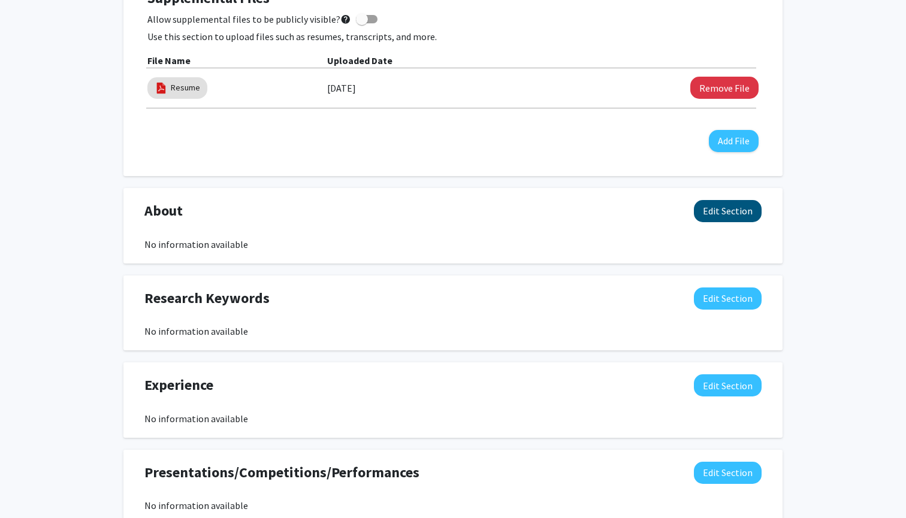
click at [708, 210] on button "Edit Section" at bounding box center [728, 211] width 68 height 22
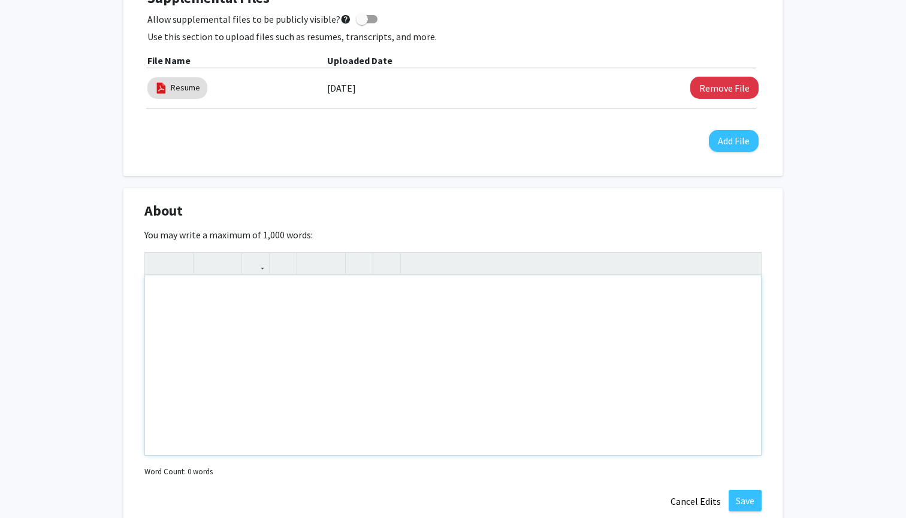
click at [373, 325] on div "Note to users with screen readers: Please deactivate our accessibility plugin f…" at bounding box center [453, 366] width 616 height 180
click at [456, 295] on div "I'm Anna Wallace, a sophomore at the University of Missouri. I'm studying commu…" at bounding box center [453, 366] width 616 height 180
click at [536, 300] on div "I'm Anna Wallace, a sophomore at the University of Missouri. I'm studying Commu…" at bounding box center [453, 366] width 616 height 180
click at [625, 303] on div "I'm Anna Wallace, a sophomore at the University of Missouri. I'm studying Commu…" at bounding box center [453, 366] width 616 height 180
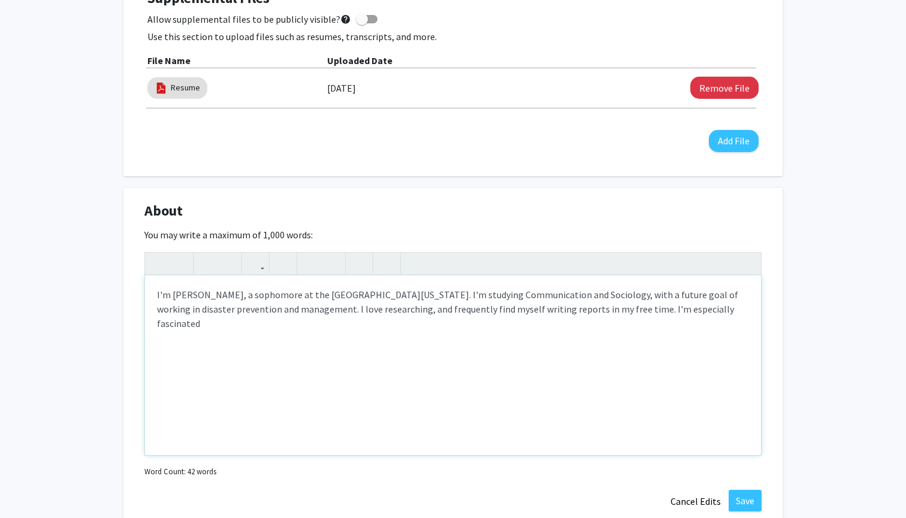
drag, startPoint x: 741, startPoint y: 292, endPoint x: 585, endPoint y: 312, distance: 157.1
click at [585, 312] on div "I'm Anna Wallace, a sophomore at the University of Missouri. I'm studying Commu…" at bounding box center [453, 366] width 616 height 180
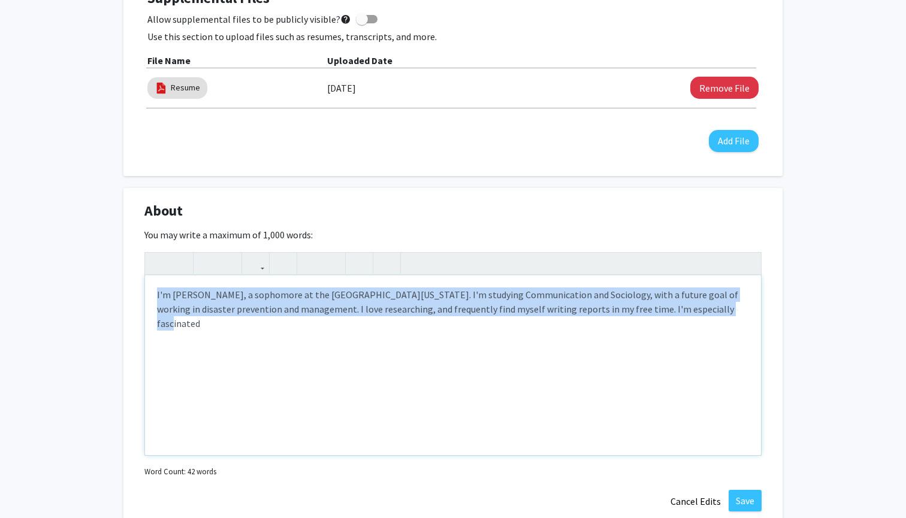
click at [585, 312] on div "I'm Anna Wallace, a sophomore at the University of Missouri. I'm studying Commu…" at bounding box center [453, 366] width 616 height 180
click at [612, 313] on div "I'm Anna Wallace, a sophomore at the University of Missouri. I'm studying Commu…" at bounding box center [453, 366] width 616 height 180
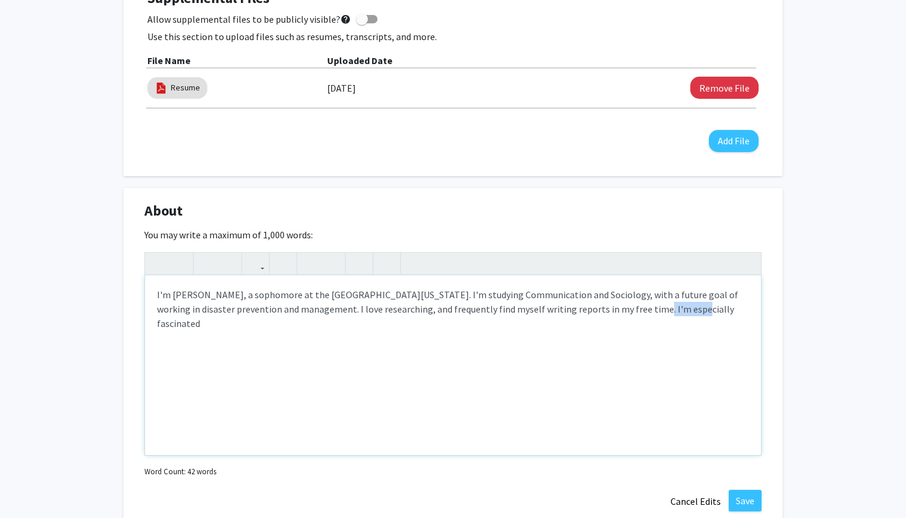
click at [612, 313] on div "I'm Anna Wallace, a sophomore at the University of Missouri. I'm studying Commu…" at bounding box center [453, 366] width 616 height 180
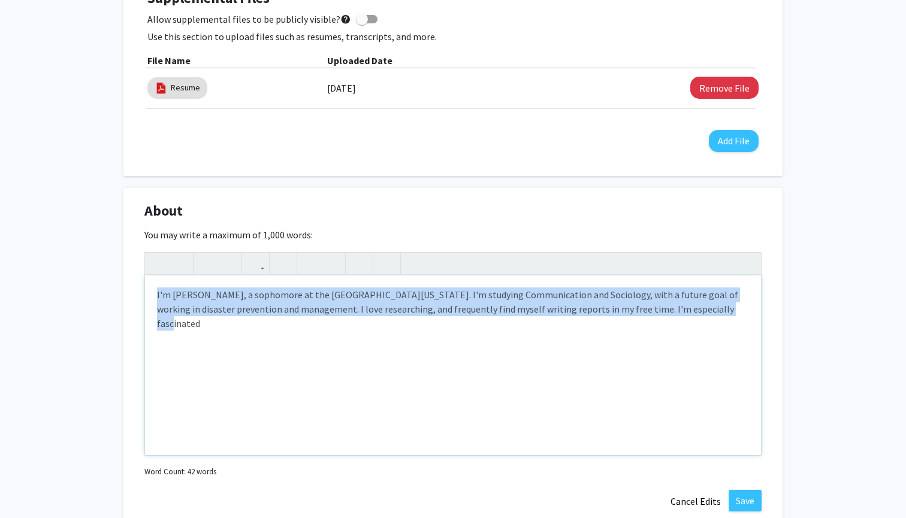
click at [612, 313] on div "I'm Anna Wallace, a sophomore at the University of Missouri. I'm studying Commu…" at bounding box center [453, 366] width 616 height 180
click at [700, 315] on div "I'm Anna Wallace, a sophomore at the University of Missouri. I'm studying Commu…" at bounding box center [453, 366] width 616 height 180
click at [685, 309] on div "I'm Anna Wallace, a sophomore at the University of Missouri. I'm studying Commu…" at bounding box center [453, 366] width 616 height 180
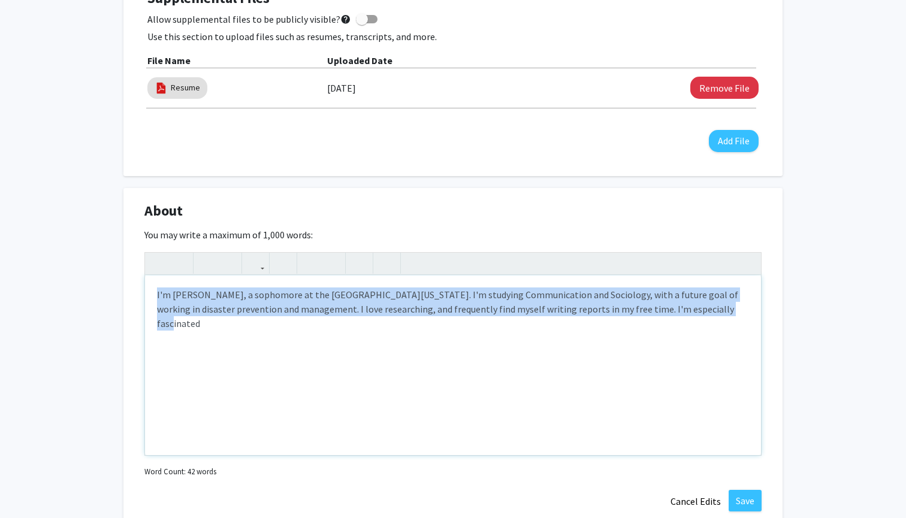
click at [667, 312] on div "I'm Anna Wallace, a sophomore at the University of Missouri. I'm studying Commu…" at bounding box center [453, 366] width 616 height 180
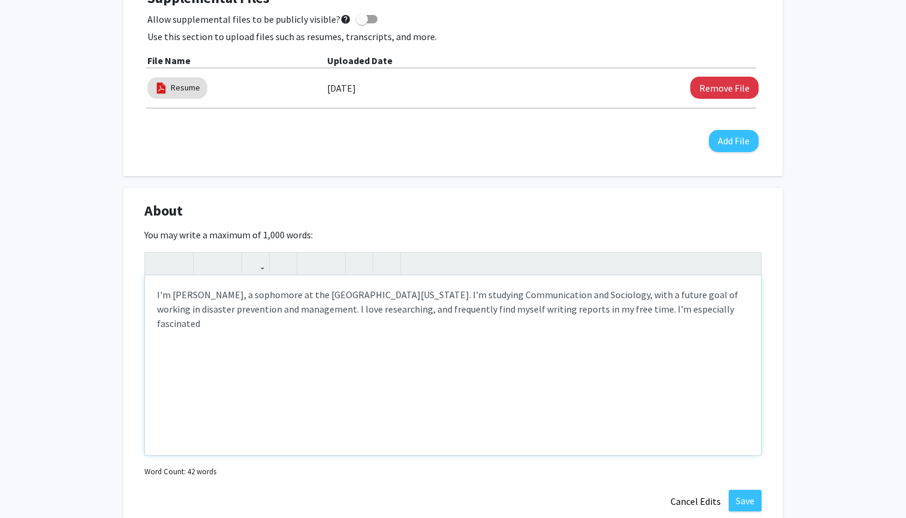
click at [674, 314] on div "I'm Anna Wallace, a sophomore at the University of Missouri. I'm studying Commu…" at bounding box center [453, 366] width 616 height 180
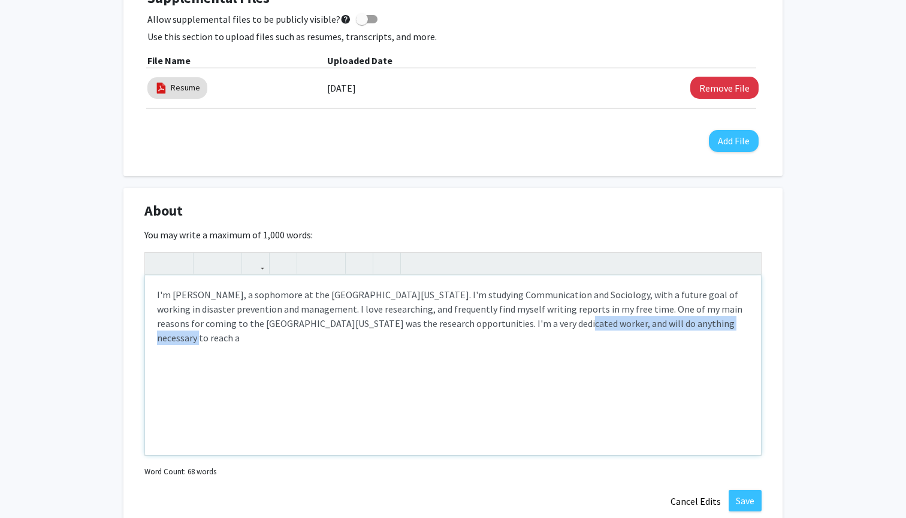
drag, startPoint x: 688, startPoint y: 327, endPoint x: 496, endPoint y: 327, distance: 191.8
click at [496, 327] on div "I'm Anna Wallace, a sophomore at the University of Missouri. I'm studying Commu…" at bounding box center [453, 366] width 616 height 180
drag, startPoint x: 584, startPoint y: 322, endPoint x: 387, endPoint y: 326, distance: 197.2
click at [387, 326] on div "I'm Anna Wallace, a sophomore at the University of Missouri. I'm studying Commu…" at bounding box center [453, 366] width 616 height 180
type textarea "I'm Anna Wallace, a sophomore at the University of Missouri. I'm studying Commu…"
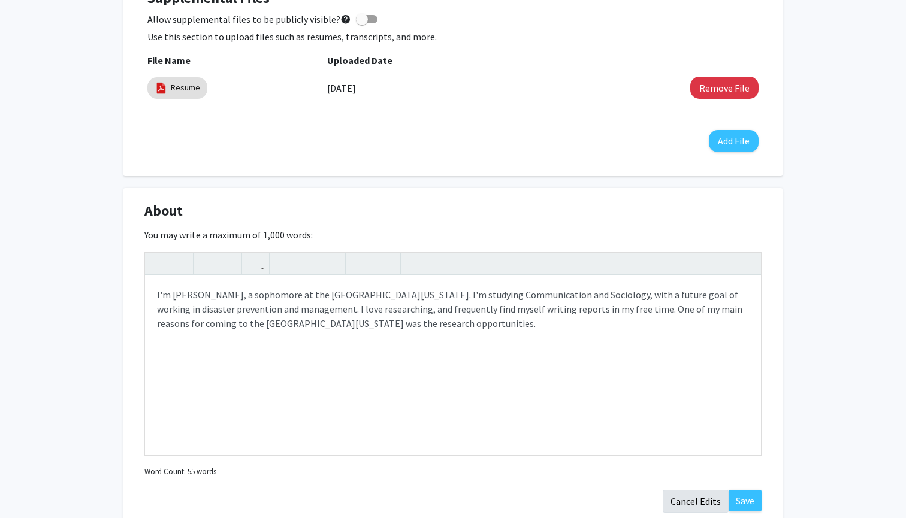
click at [725, 496] on button "Cancel Edits" at bounding box center [696, 501] width 66 height 23
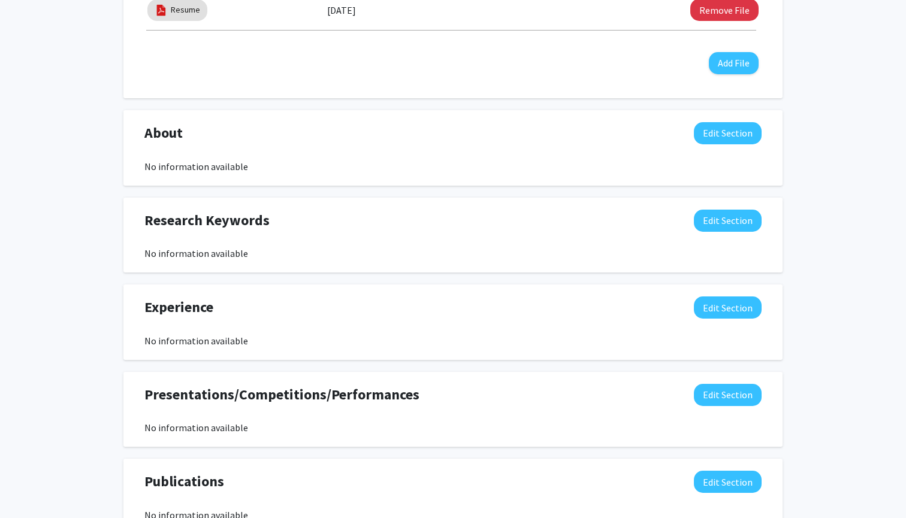
scroll to position [717, 0]
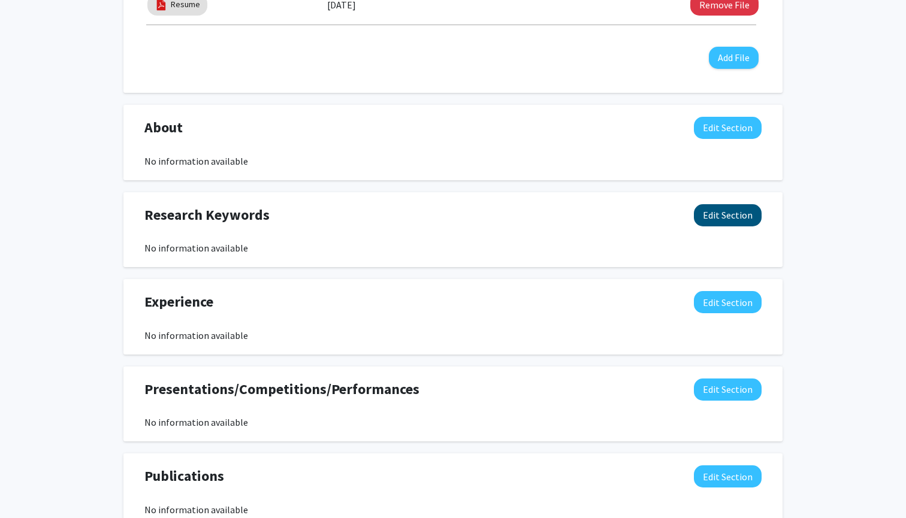
click at [707, 218] on button "Edit Section" at bounding box center [728, 215] width 68 height 22
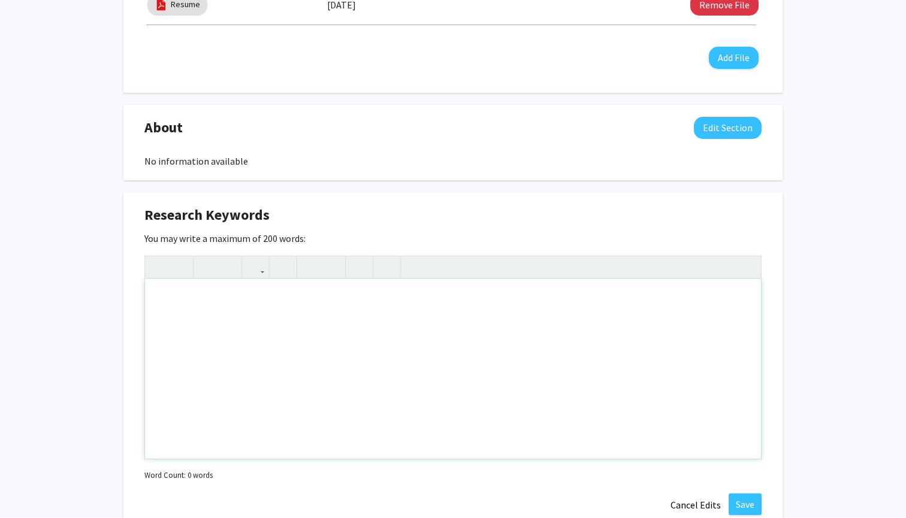
click at [304, 303] on div "Note to users with screen readers: Please deactivate our accessibility plugin f…" at bounding box center [453, 369] width 616 height 180
type textarea "Sociology, communication, peace studies, geography, demography, disasters, inte…"
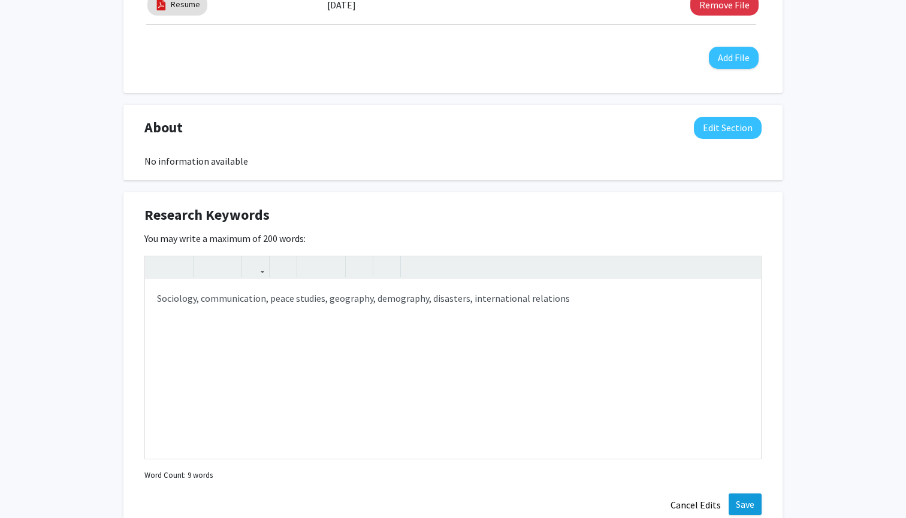
click at [759, 505] on button "Save" at bounding box center [745, 505] width 33 height 22
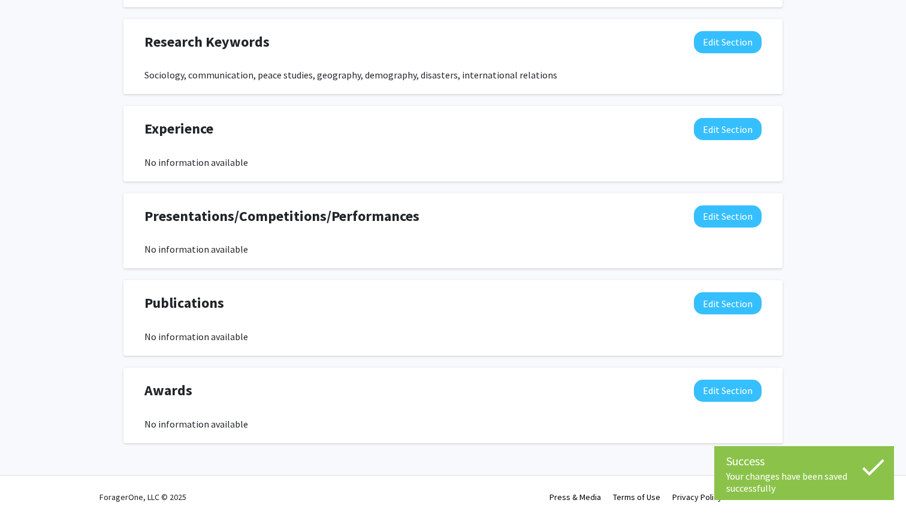
scroll to position [891, 0]
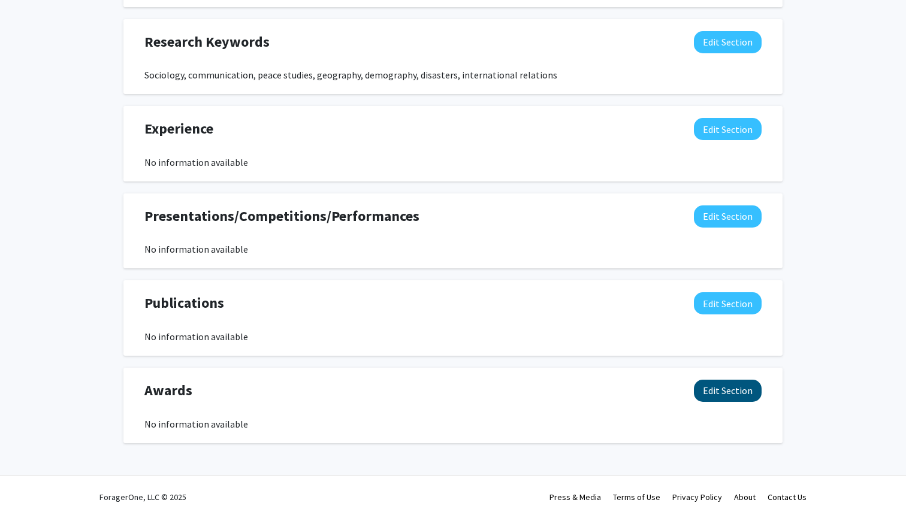
click at [717, 393] on button "Edit Section" at bounding box center [728, 391] width 68 height 22
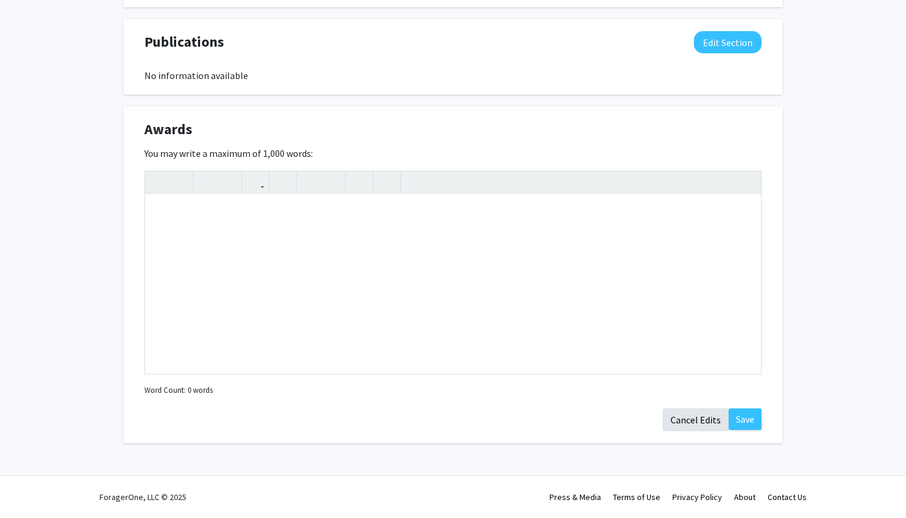
click at [687, 419] on button "Cancel Edits" at bounding box center [696, 420] width 66 height 23
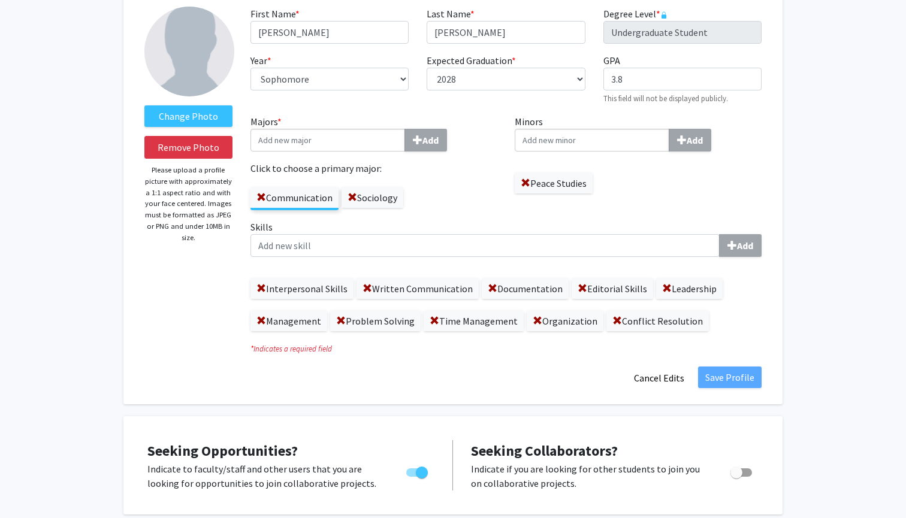
scroll to position [10, 0]
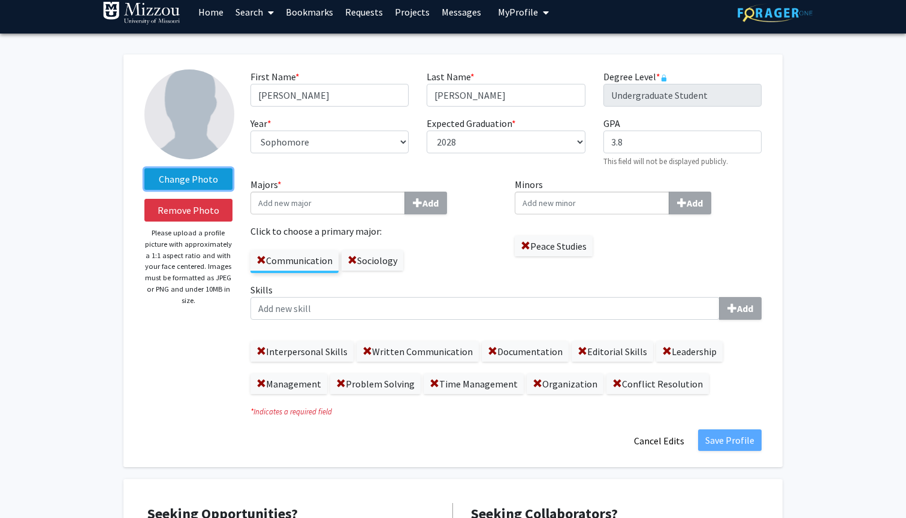
click at [203, 178] on label "Change Photo" at bounding box center [188, 179] width 88 height 22
click at [0, 0] on input "Change Photo" at bounding box center [0, 0] width 0 height 0
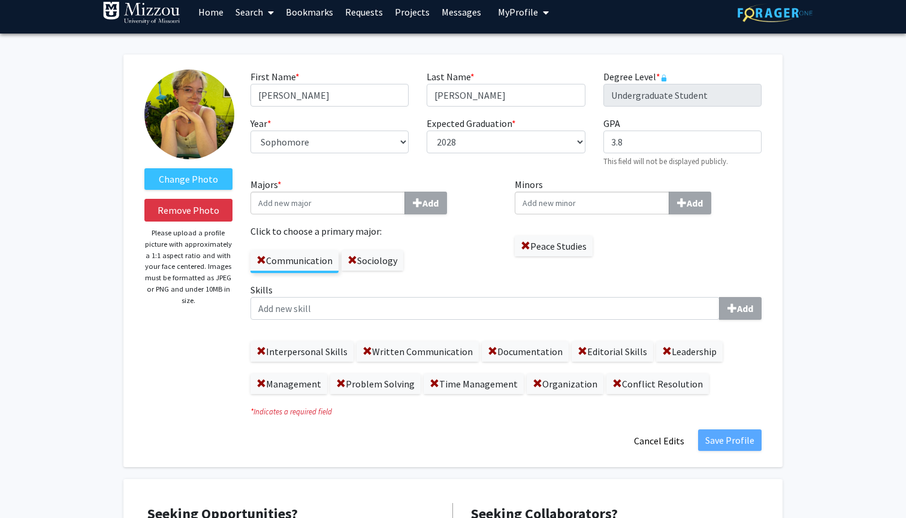
click at [354, 289] on label "Skills Add" at bounding box center [506, 301] width 511 height 37
click at [354, 297] on input "Skills Add" at bounding box center [485, 308] width 469 height 23
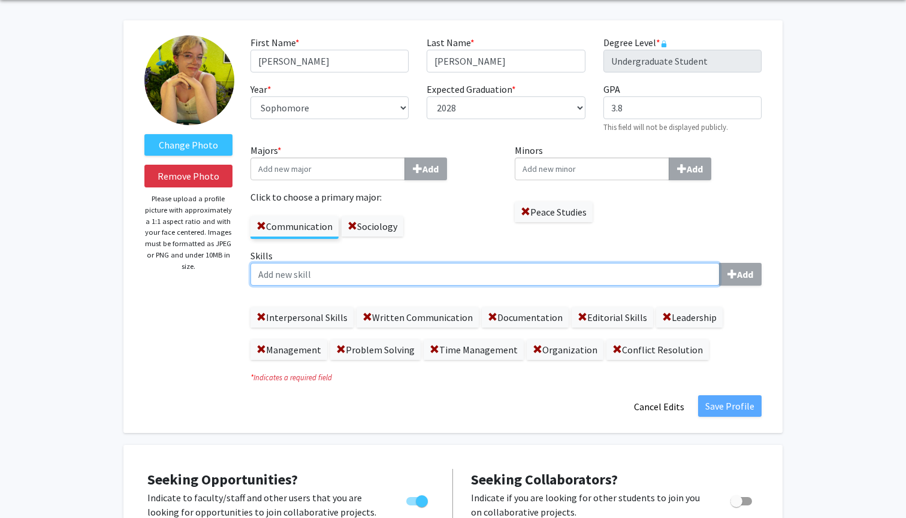
scroll to position [44, 0]
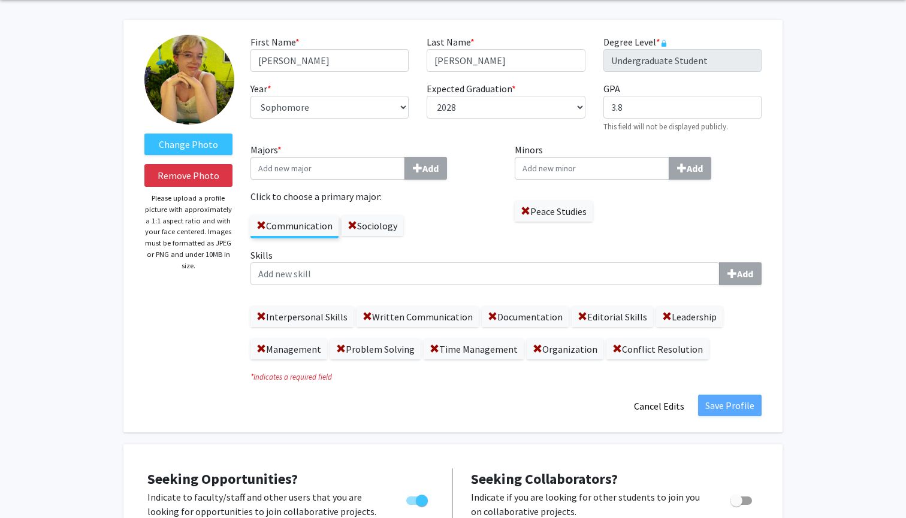
click at [638, 240] on div "Minors Add Peace Studies" at bounding box center [638, 195] width 265 height 105
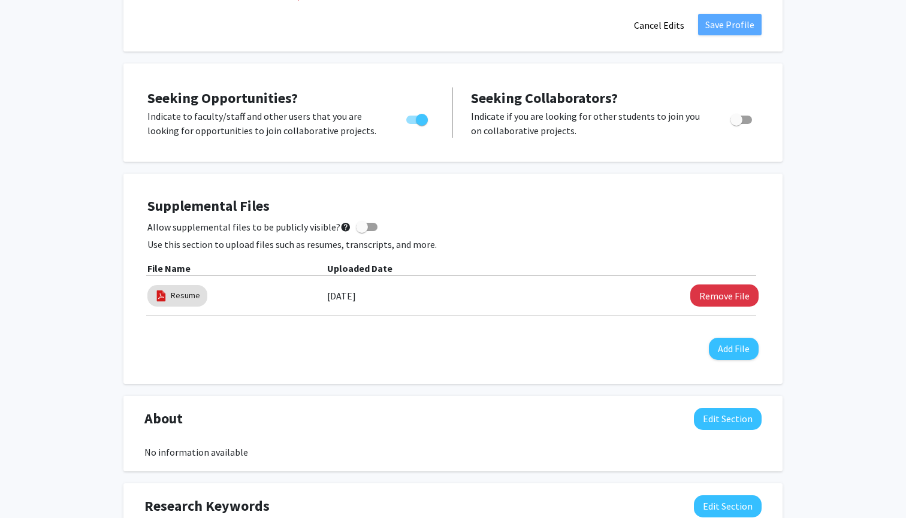
scroll to position [372, 0]
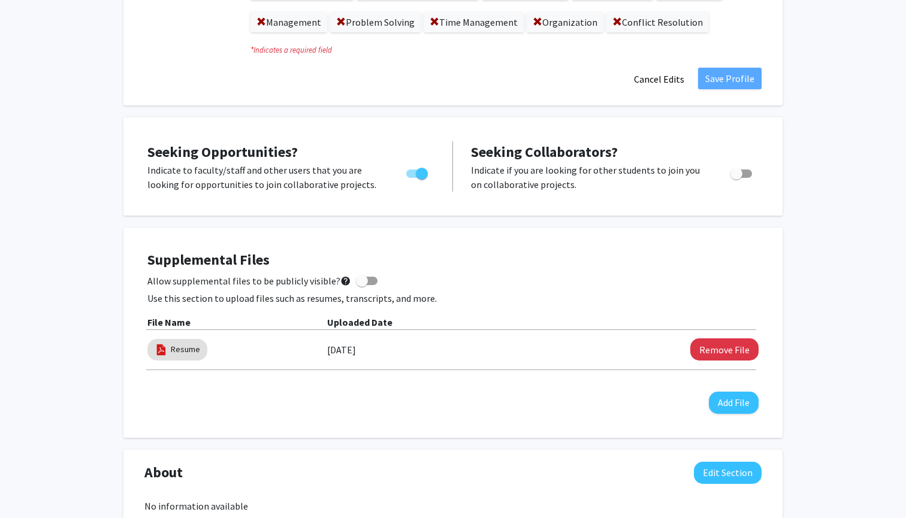
click at [358, 289] on div "Supplemental Files Allow supplemental files to be publicly visible? help Use th…" at bounding box center [452, 333] width 611 height 162
click at [358, 285] on span at bounding box center [362, 281] width 12 height 12
click at [361, 285] on input "Allow supplemental files to be publicly visible? help" at bounding box center [361, 285] width 1 height 1
checkbox input "true"
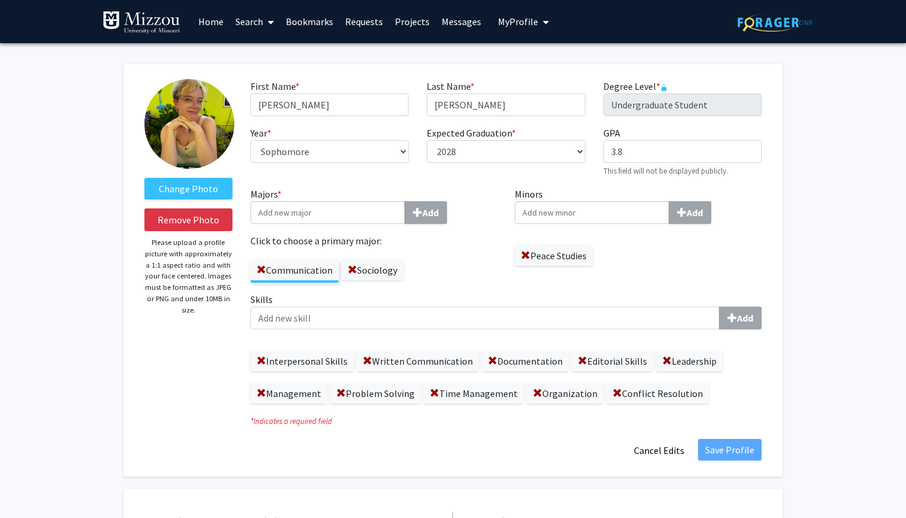
scroll to position [0, 0]
click at [200, 187] on label "Change Photo" at bounding box center [188, 189] width 88 height 22
click at [0, 0] on input "Change Photo" at bounding box center [0, 0] width 0 height 0
click at [204, 222] on button "Remove Photo" at bounding box center [188, 220] width 88 height 23
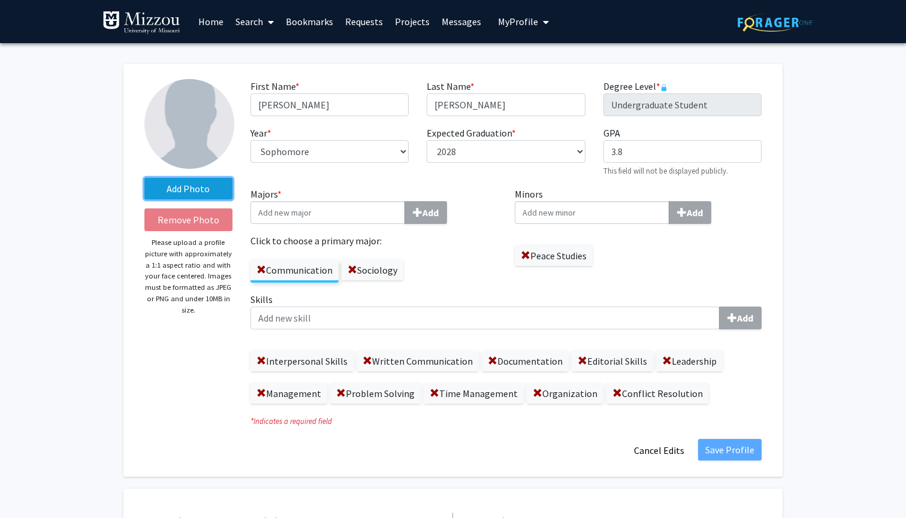
click at [188, 188] on label "Add Photo" at bounding box center [188, 189] width 88 height 22
click at [0, 0] on input "Add Photo" at bounding box center [0, 0] width 0 height 0
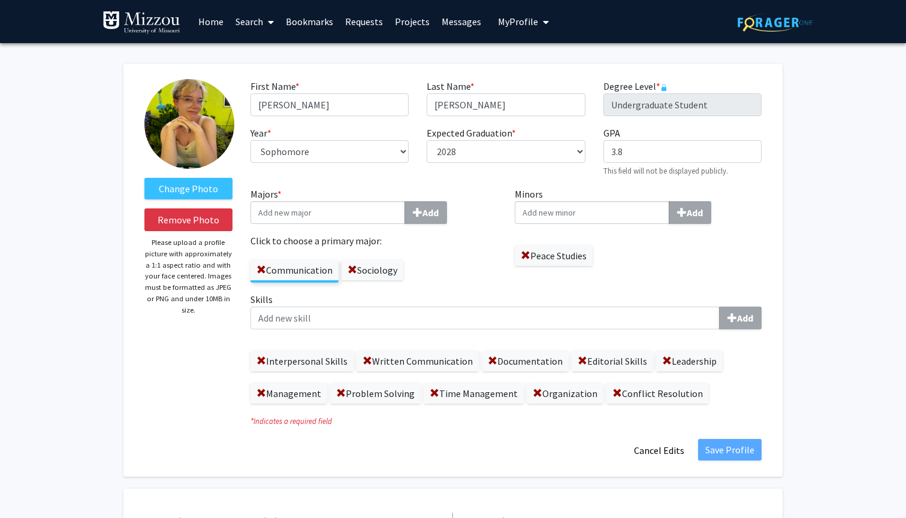
click at [451, 27] on link "Messages" at bounding box center [462, 22] width 52 height 42
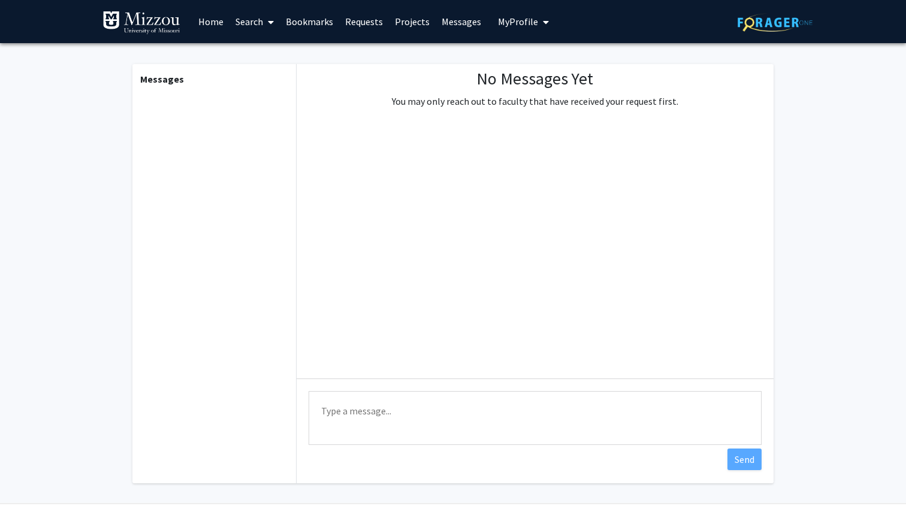
click at [505, 17] on span "My Profile" at bounding box center [518, 22] width 40 height 12
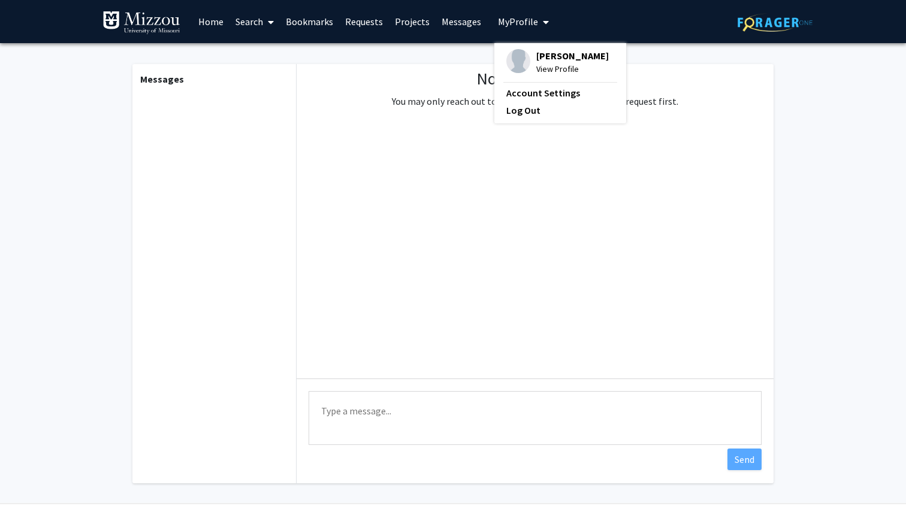
click at [524, 52] on fg-profile-picture at bounding box center [518, 62] width 24 height 26
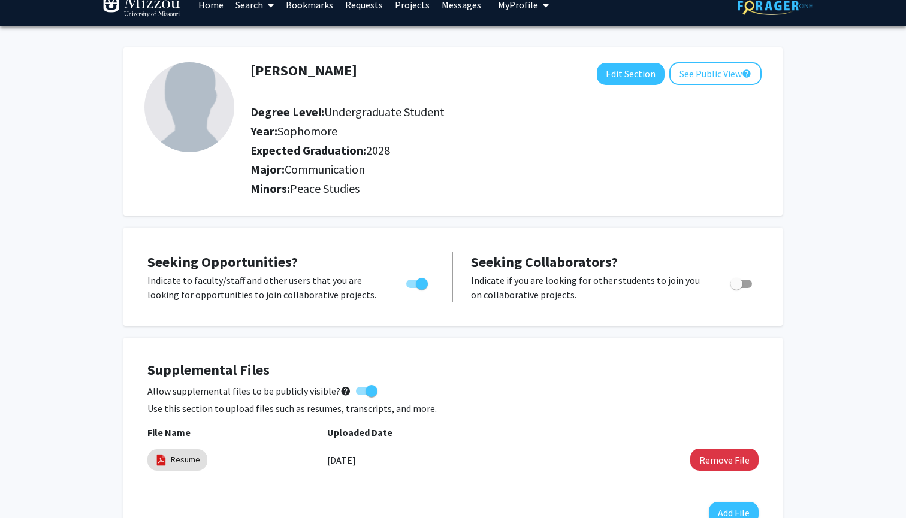
scroll to position [17, 0]
click at [623, 77] on button "Edit Section" at bounding box center [631, 74] width 68 height 22
select select "sophomore"
select select "2028"
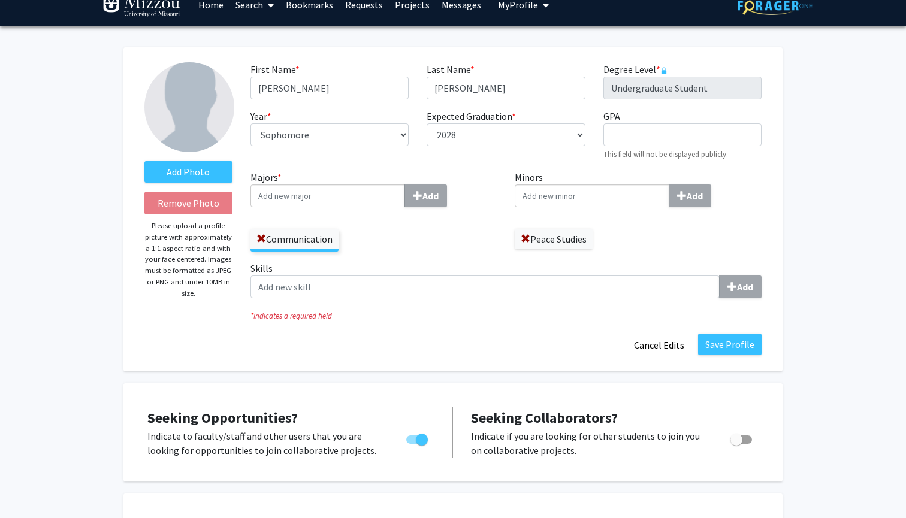
click at [469, 307] on div "Skills Add" at bounding box center [506, 284] width 529 height 47
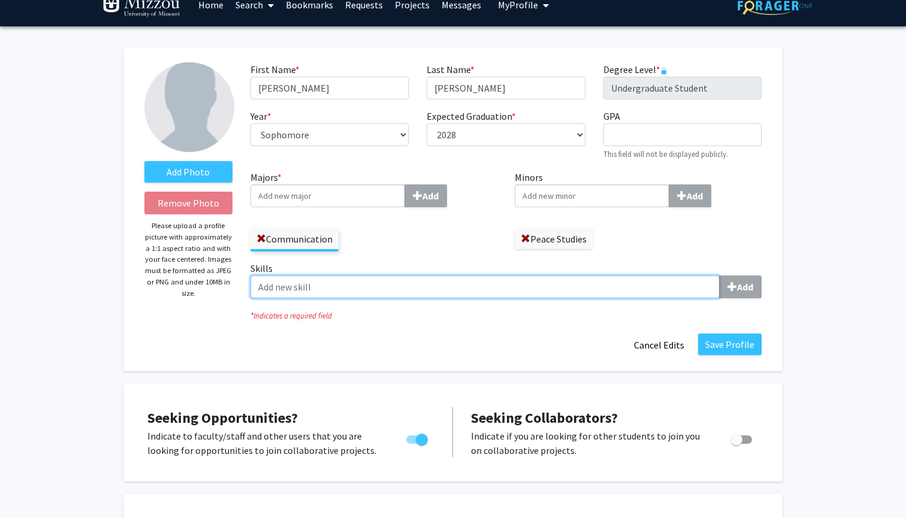
click at [469, 292] on input "Skills Add" at bounding box center [485, 287] width 469 height 23
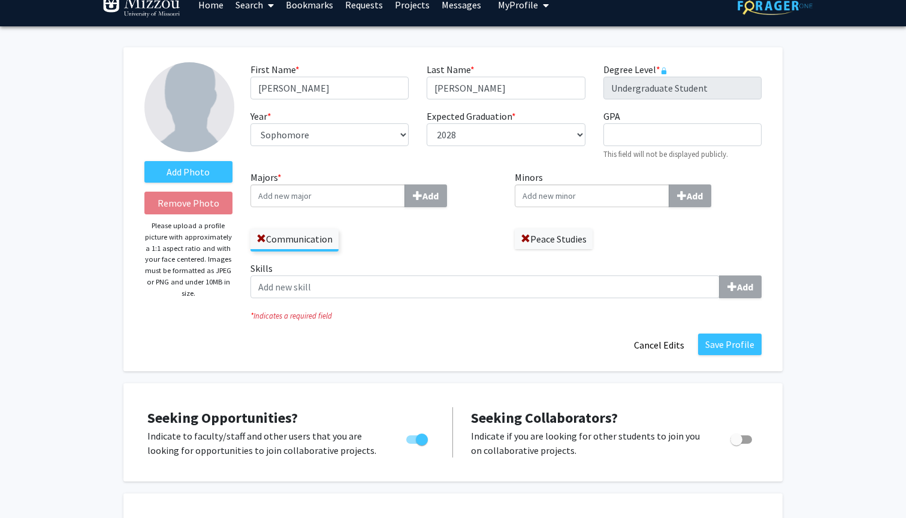
click at [357, 190] on input "Majors * Add" at bounding box center [328, 196] width 155 height 23
type input "sociology"
click at [332, 218] on div "Sociology" at bounding box center [328, 218] width 140 height 14
click at [332, 207] on input "sociology" at bounding box center [328, 196] width 155 height 23
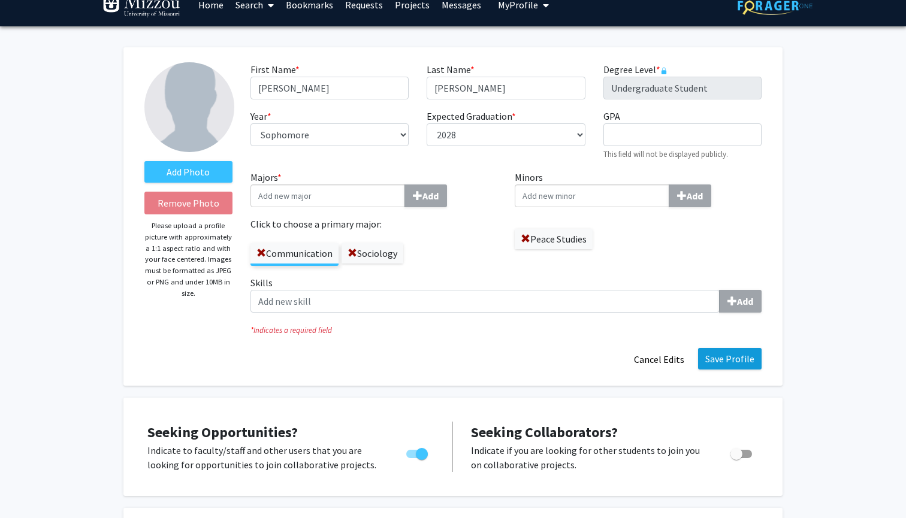
click at [734, 358] on button "Save Profile" at bounding box center [730, 359] width 64 height 22
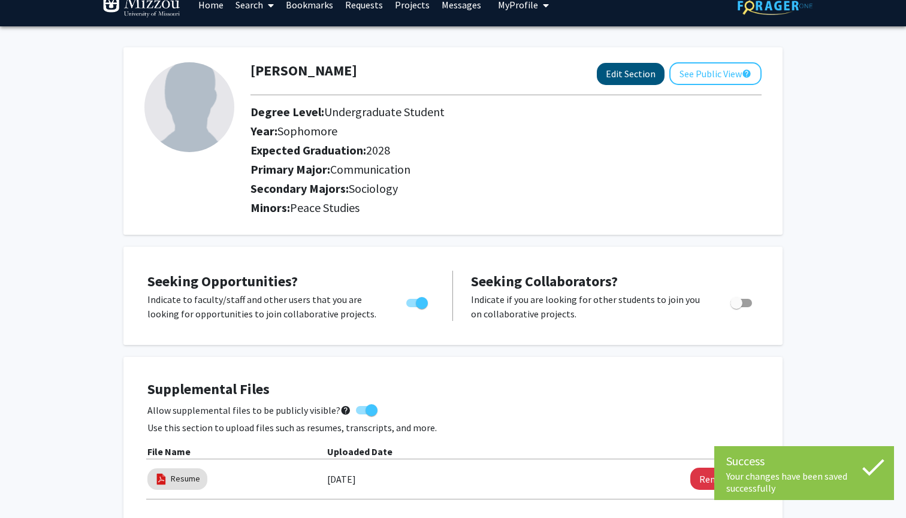
click at [637, 84] on button "Edit Section" at bounding box center [631, 74] width 68 height 22
select select "sophomore"
select select "2028"
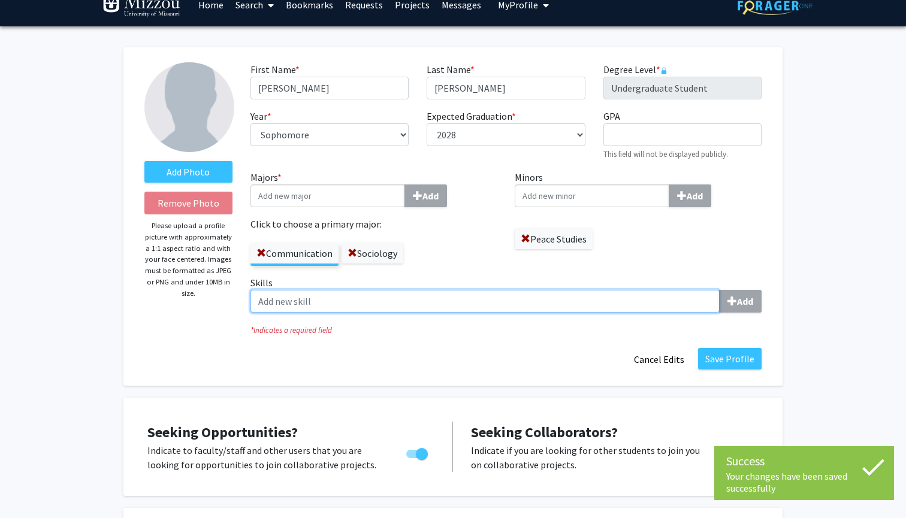
click at [328, 312] on input "Skills Add" at bounding box center [485, 301] width 469 height 23
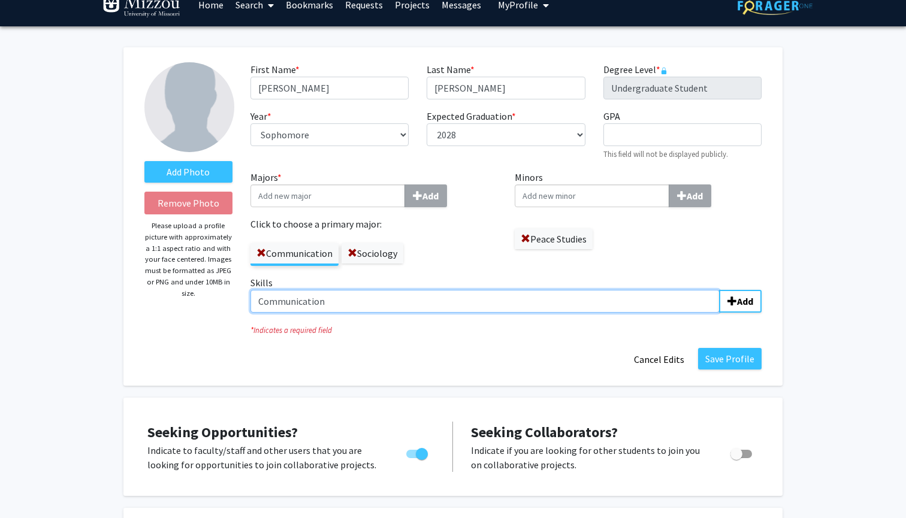
type input "Communication"
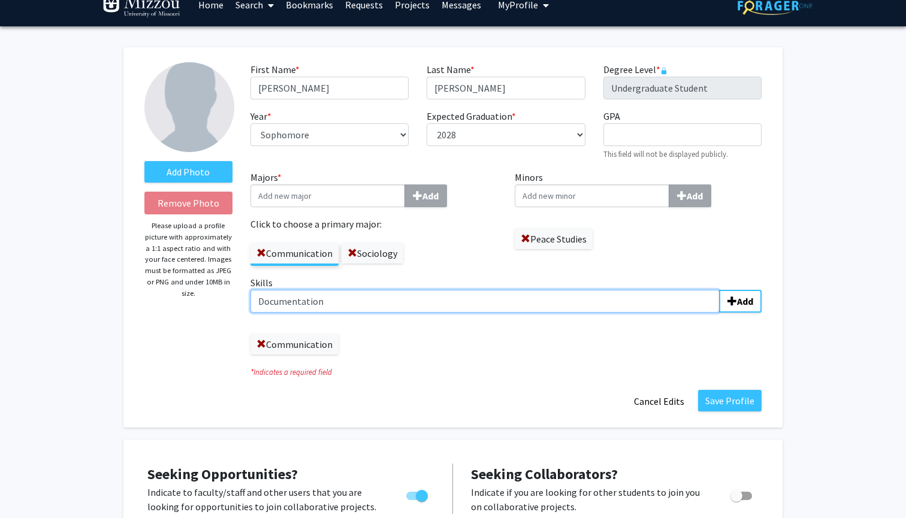
type input "Documentation"
type input "Leadership"
type input "/"
type input "Management"
type input "Teamwork"
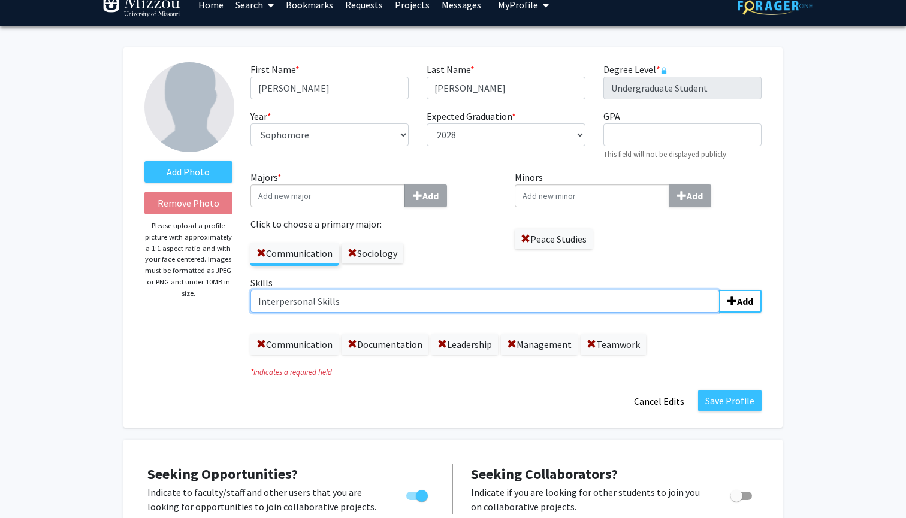
type input "Interpersonal Skills"
click at [296, 305] on input "Editorial skills" at bounding box center [485, 301] width 469 height 23
click at [298, 306] on input "Editorial skills" at bounding box center [485, 301] width 469 height 23
type input "Editorial Skills"
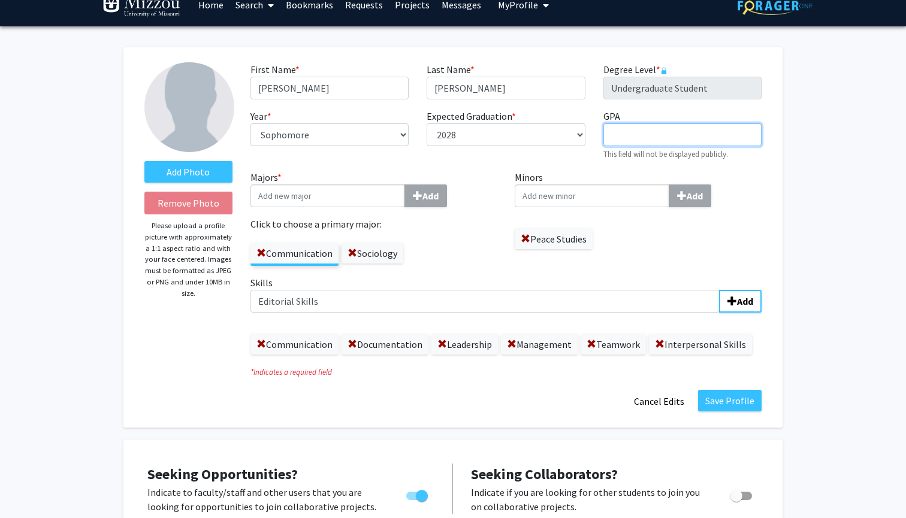
click at [635, 141] on input "GPA required" at bounding box center [682, 134] width 158 height 23
type input "3.8"
click at [731, 405] on button "Save Profile" at bounding box center [730, 401] width 64 height 22
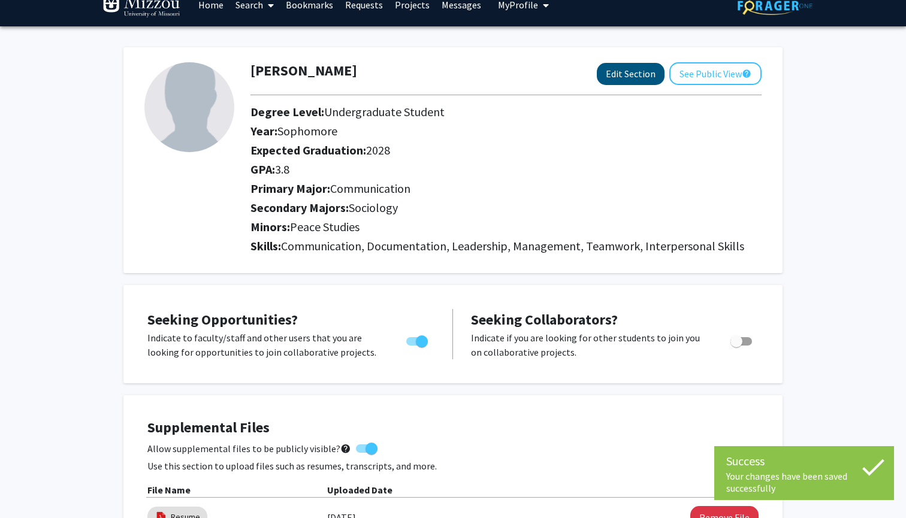
click at [614, 84] on button "Edit Section" at bounding box center [631, 74] width 68 height 22
select select "sophomore"
select select "2028"
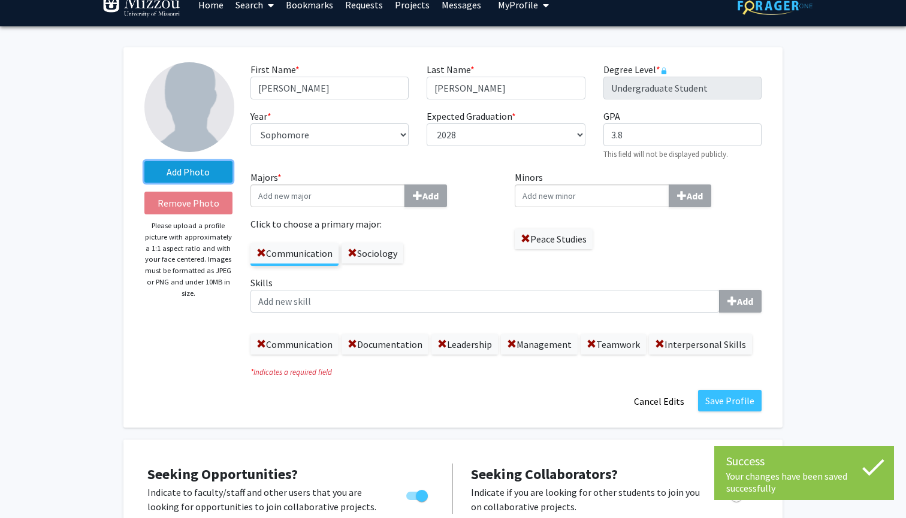
click at [191, 172] on label "Add Photo" at bounding box center [188, 172] width 88 height 22
click at [0, 0] on input "Add Photo" at bounding box center [0, 0] width 0 height 0
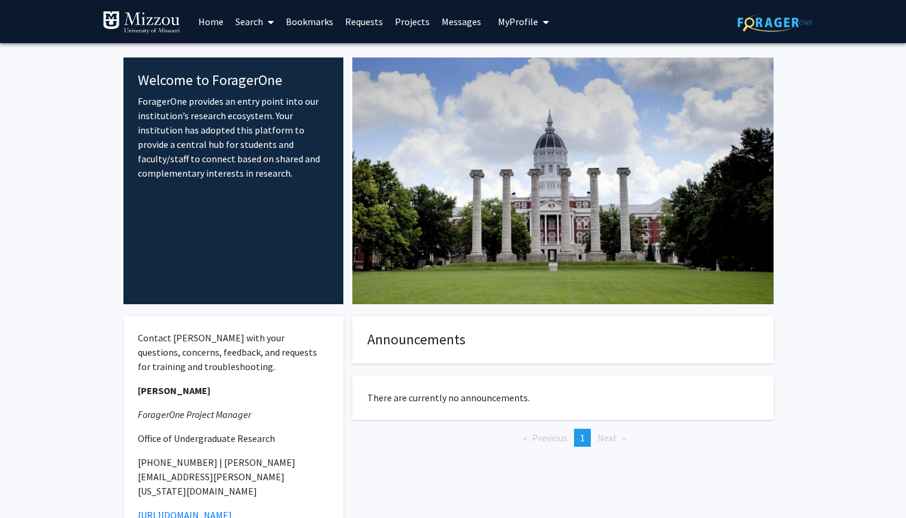
click at [249, 23] on link "Search" at bounding box center [255, 22] width 50 height 42
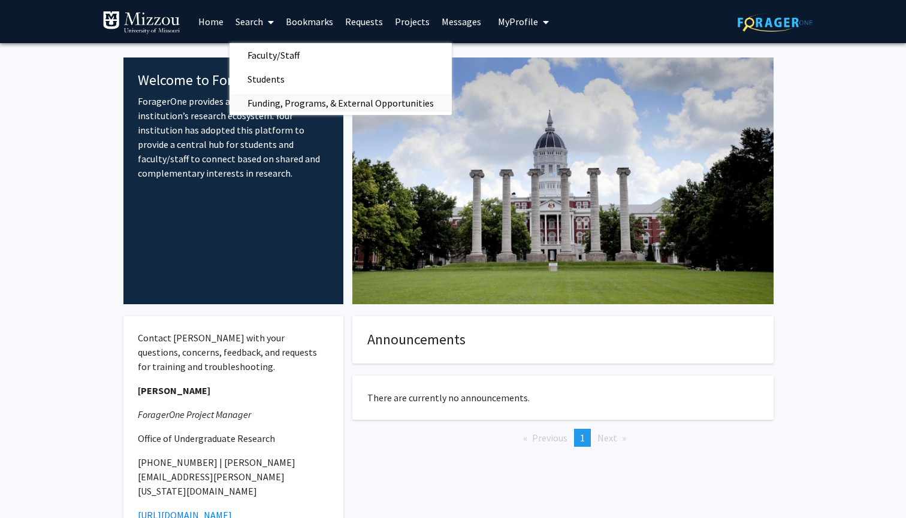
click at [273, 95] on span "Funding, Programs, & External Opportunities" at bounding box center [341, 103] width 222 height 24
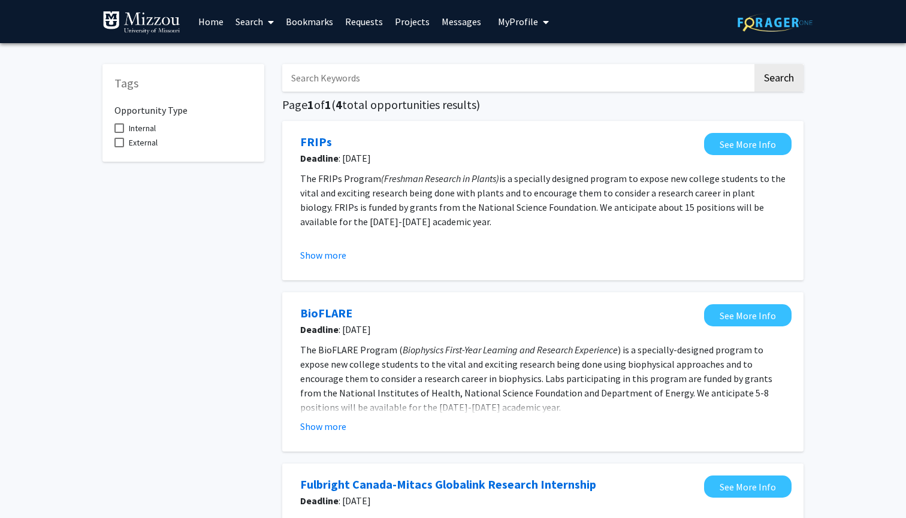
click at [252, 25] on link "Search" at bounding box center [255, 22] width 50 height 42
click at [272, 56] on span "Faculty/Staff" at bounding box center [274, 55] width 88 height 24
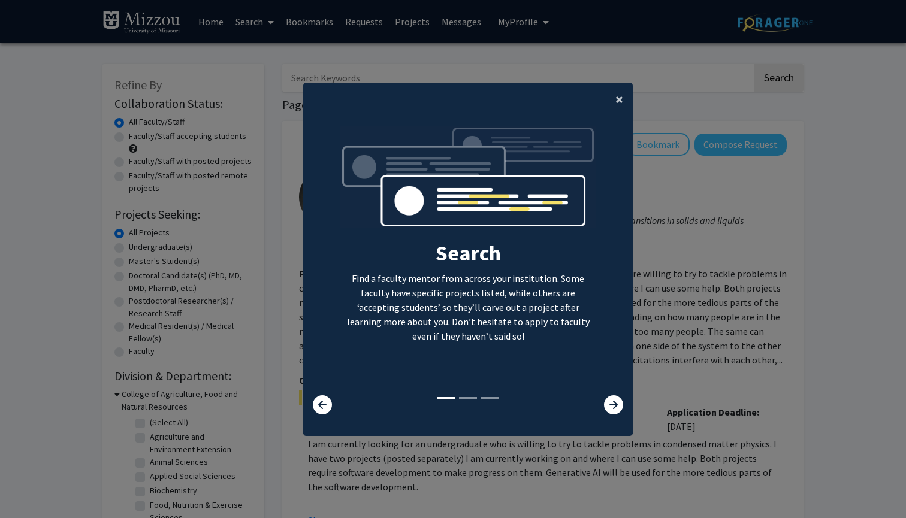
click at [617, 96] on span "×" at bounding box center [619, 99] width 8 height 19
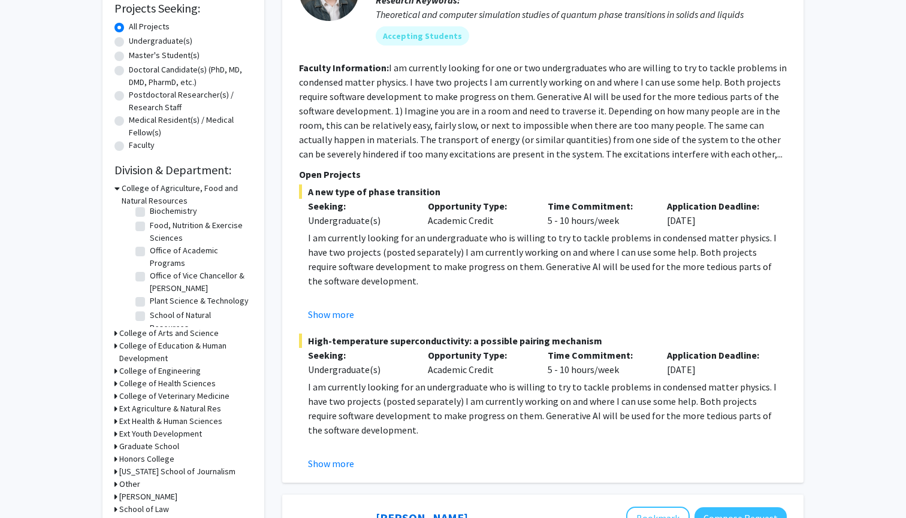
scroll to position [73, 0]
click at [114, 334] on div "Refine By Collaboration Status: Collaboration Status All Faculty/Staff Collabor…" at bounding box center [183, 224] width 162 height 733
drag, startPoint x: 117, startPoint y: 335, endPoint x: 125, endPoint y: 335, distance: 7.8
click at [117, 335] on icon at bounding box center [115, 333] width 3 height 13
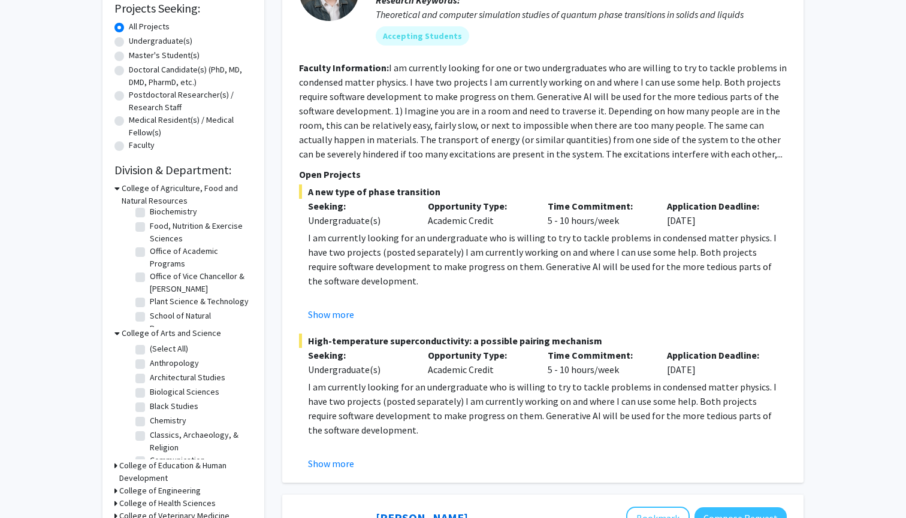
click at [137, 335] on h3 "College of Arts and Science" at bounding box center [171, 333] width 99 height 13
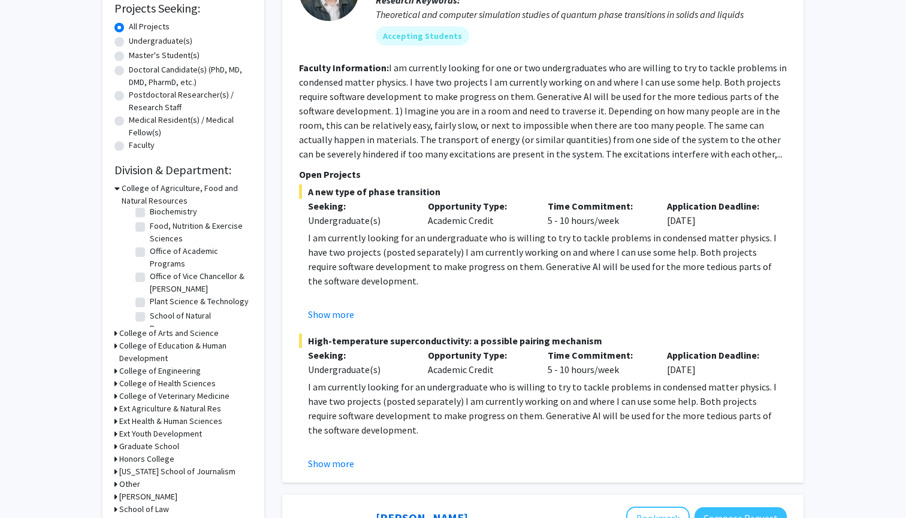
click at [137, 335] on h3 "College of Arts and Science" at bounding box center [168, 333] width 99 height 13
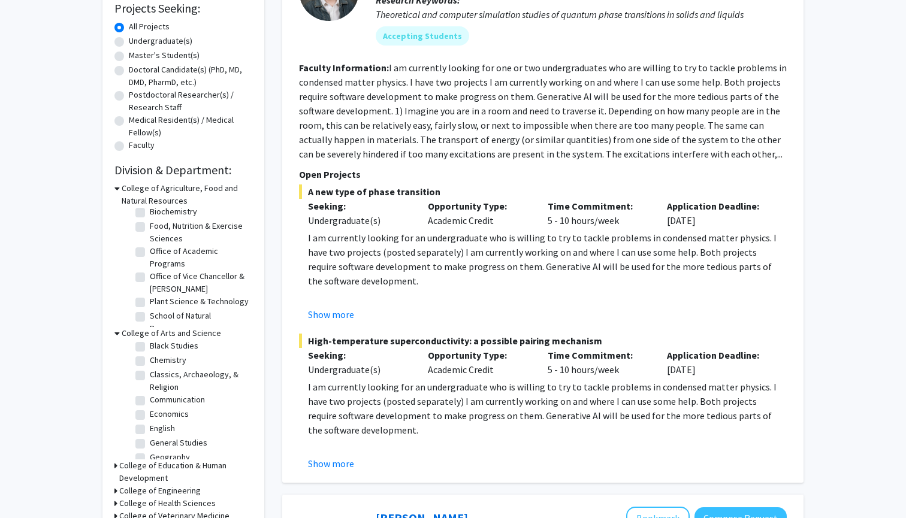
scroll to position [72, 0]
click at [177, 394] on label "Communication" at bounding box center [177, 388] width 55 height 13
click at [158, 390] on input "Communication" at bounding box center [154, 386] width 8 height 8
checkbox input "true"
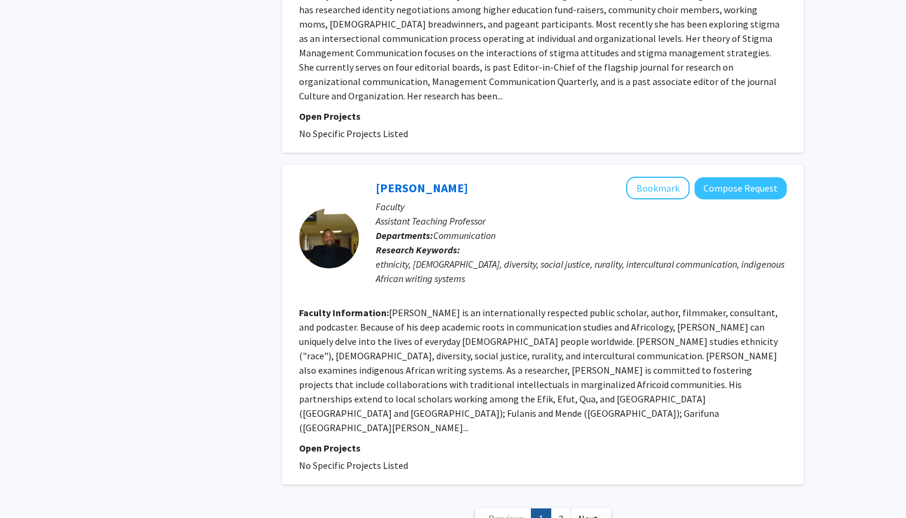
scroll to position [2680, 0]
click at [556, 509] on link "2" at bounding box center [561, 519] width 20 height 21
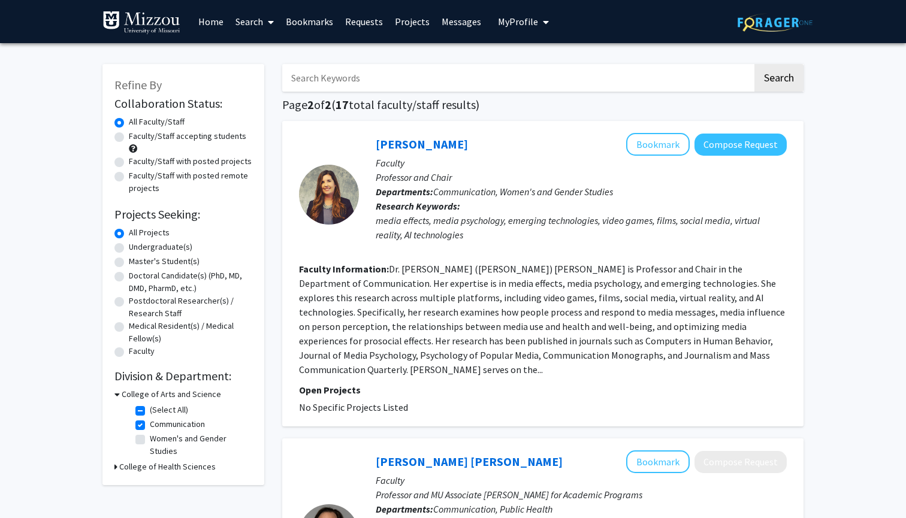
click at [184, 164] on label "Faculty/Staff with posted projects" at bounding box center [190, 161] width 123 height 13
click at [137, 163] on input "Faculty/Staff with posted projects" at bounding box center [133, 159] width 8 height 8
radio input "true"
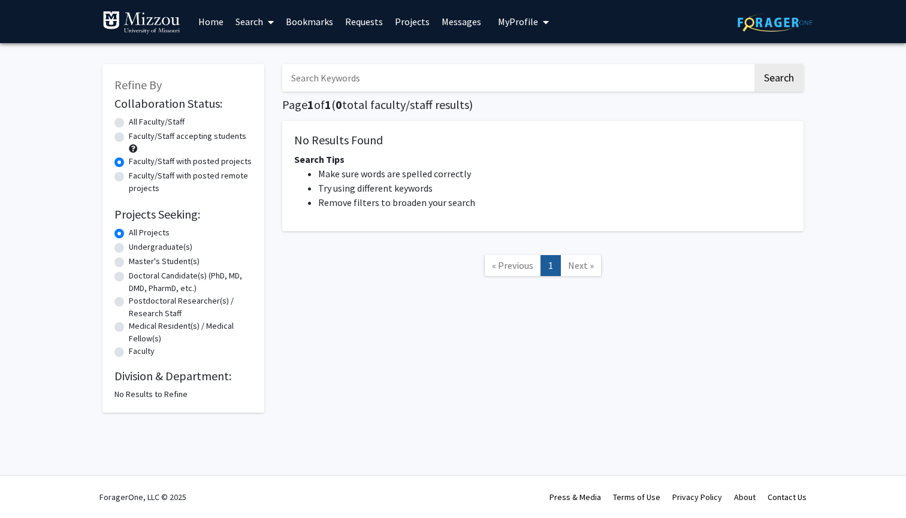
radio input "true"
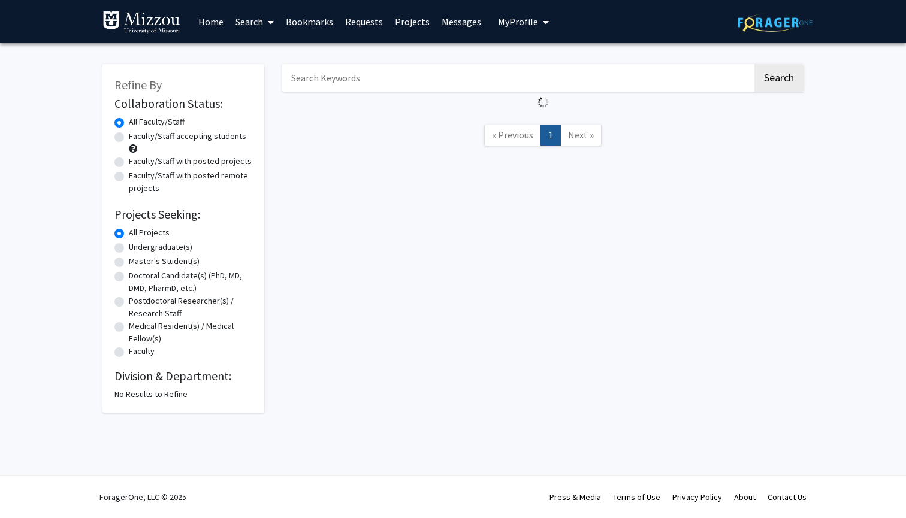
scroll to position [32, 0]
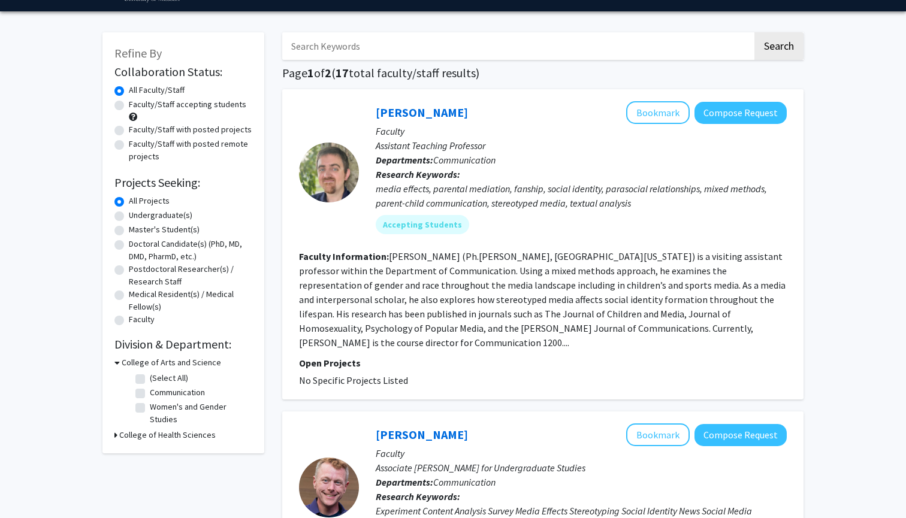
checkbox input "false"
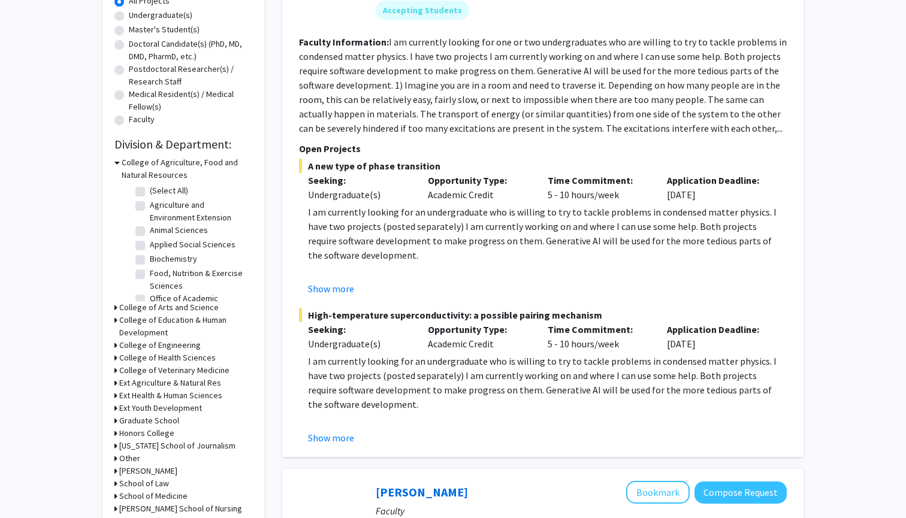
scroll to position [295, 0]
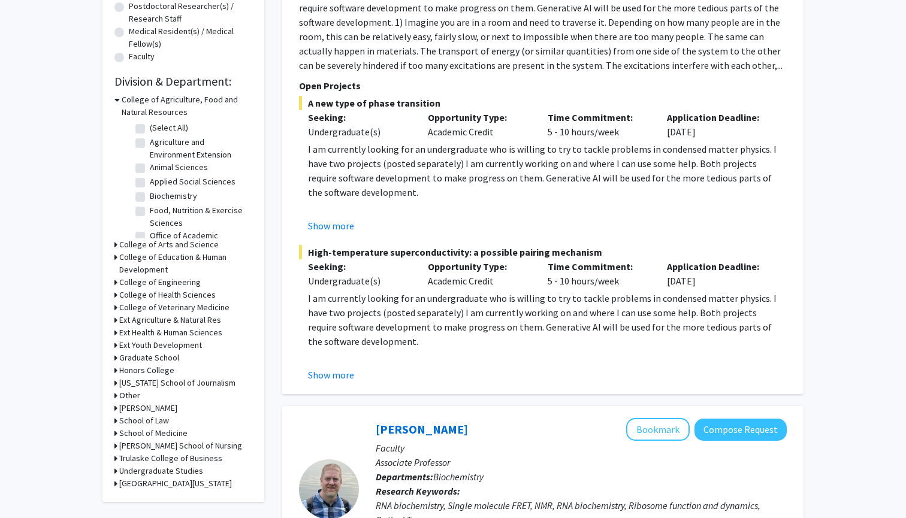
click at [118, 247] on div "College of Arts and Science" at bounding box center [183, 245] width 138 height 13
click at [123, 246] on h3 "College of Arts and Science" at bounding box center [168, 245] width 99 height 13
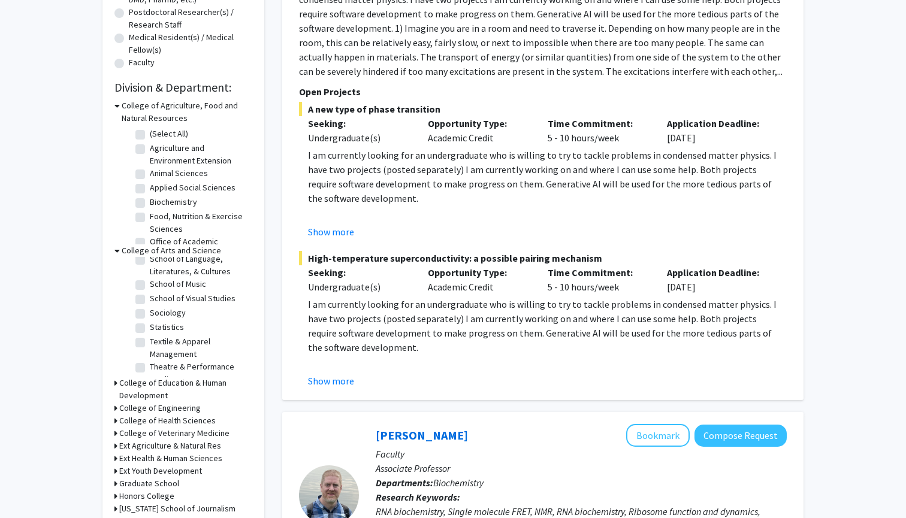
scroll to position [312, 0]
click at [158, 333] on label "Sociology" at bounding box center [168, 331] width 36 height 13
click at [158, 333] on input "Sociology" at bounding box center [154, 329] width 8 height 8
checkbox input "true"
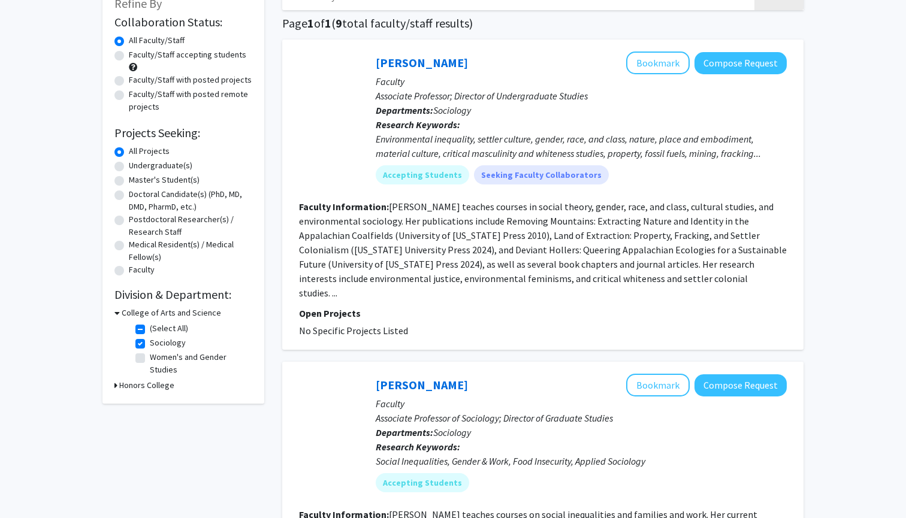
scroll to position [66, 0]
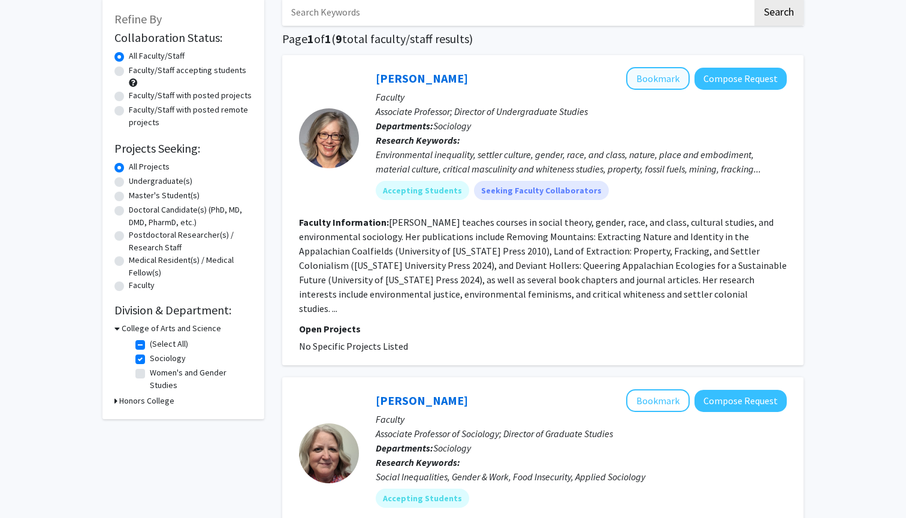
click at [641, 80] on button "Bookmark" at bounding box center [658, 78] width 64 height 23
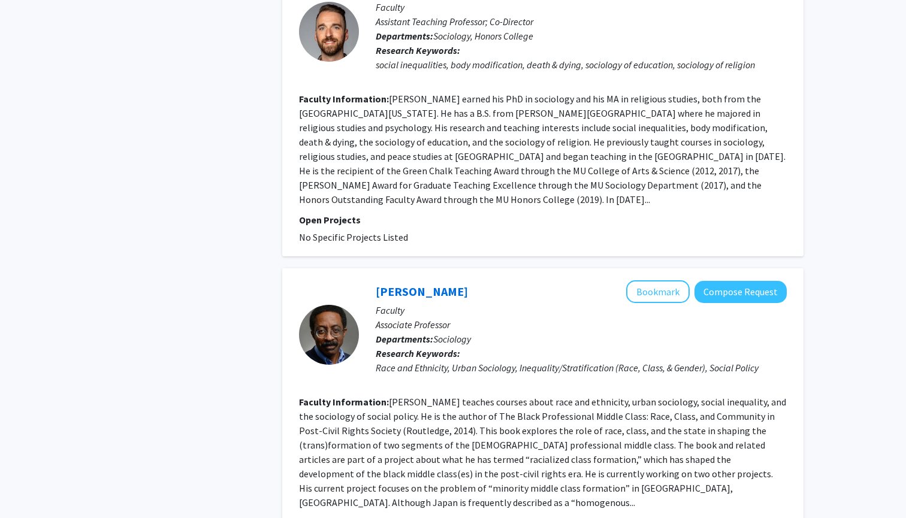
scroll to position [1785, 0]
click at [659, 280] on button "Bookmark" at bounding box center [658, 291] width 64 height 23
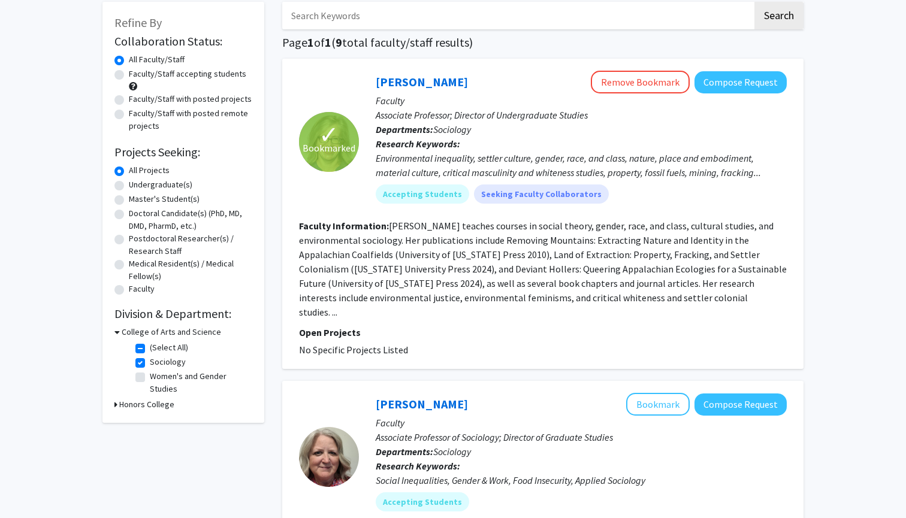
scroll to position [16, 0]
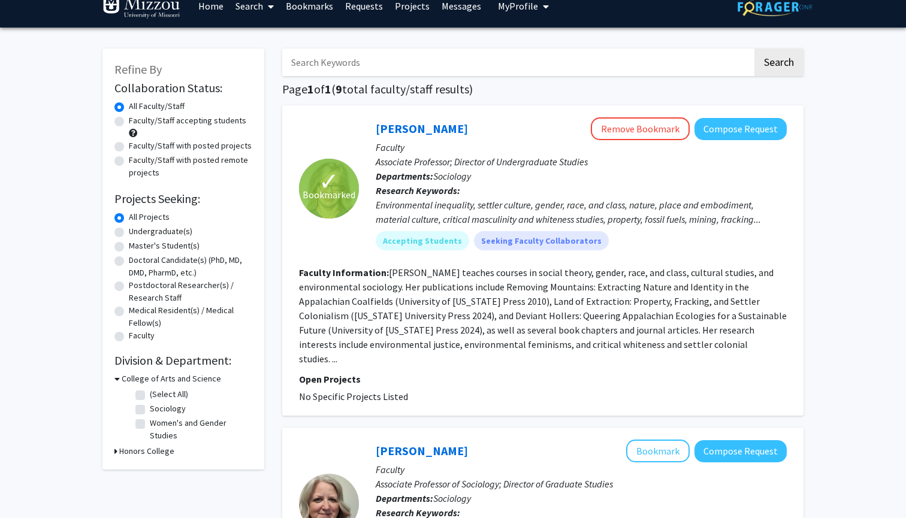
checkbox input "false"
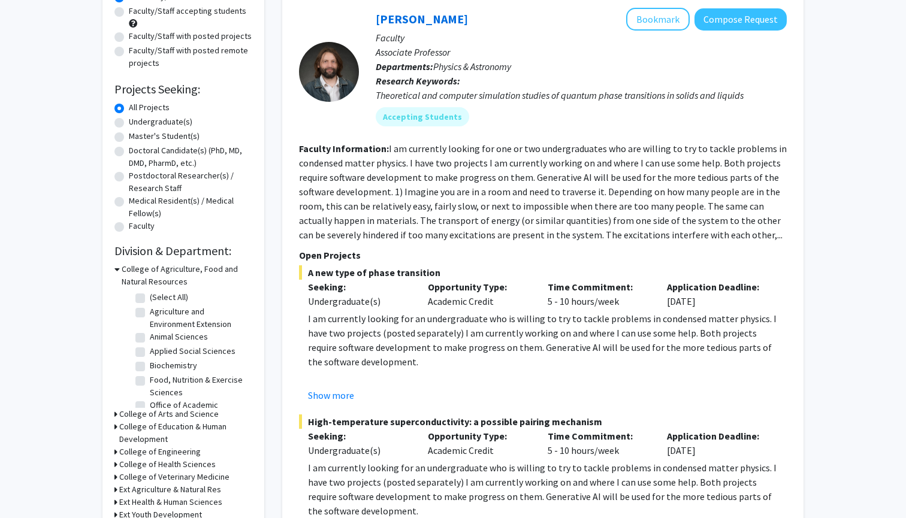
scroll to position [174, 0]
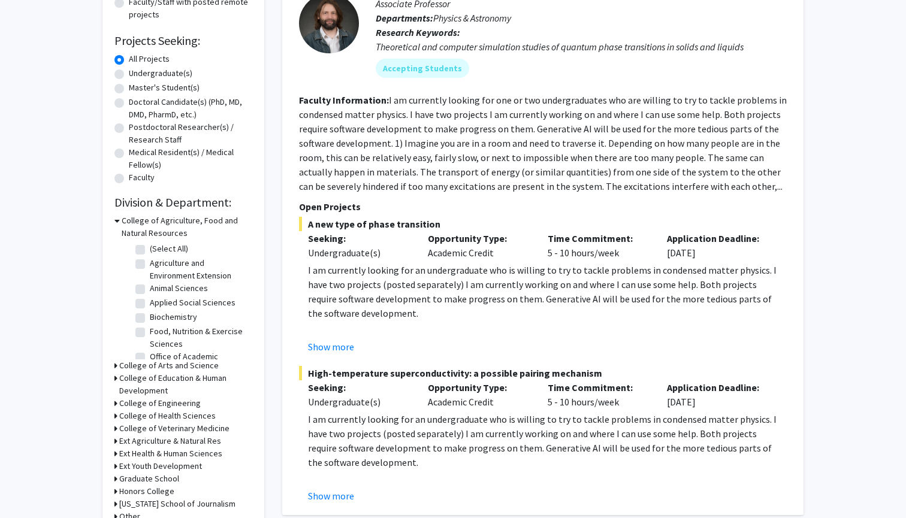
click at [122, 367] on h3 "College of Arts and Science" at bounding box center [168, 366] width 99 height 13
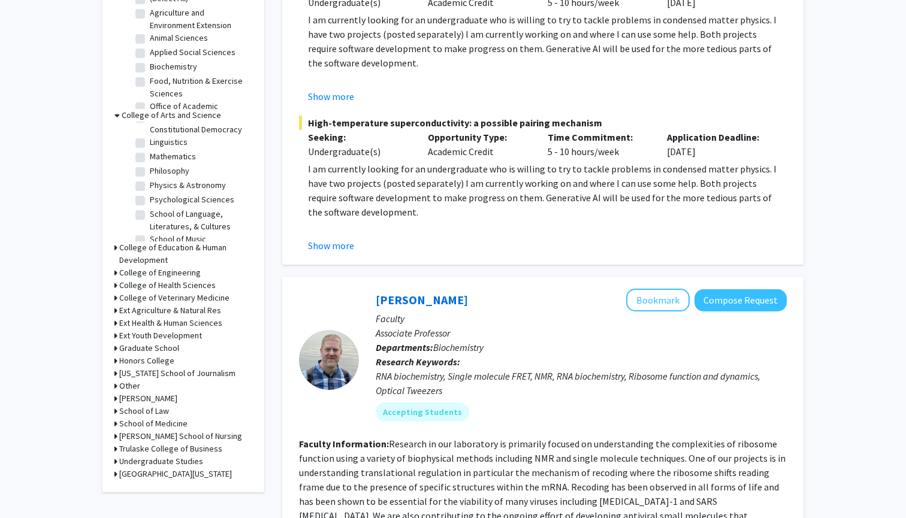
scroll to position [433, 0]
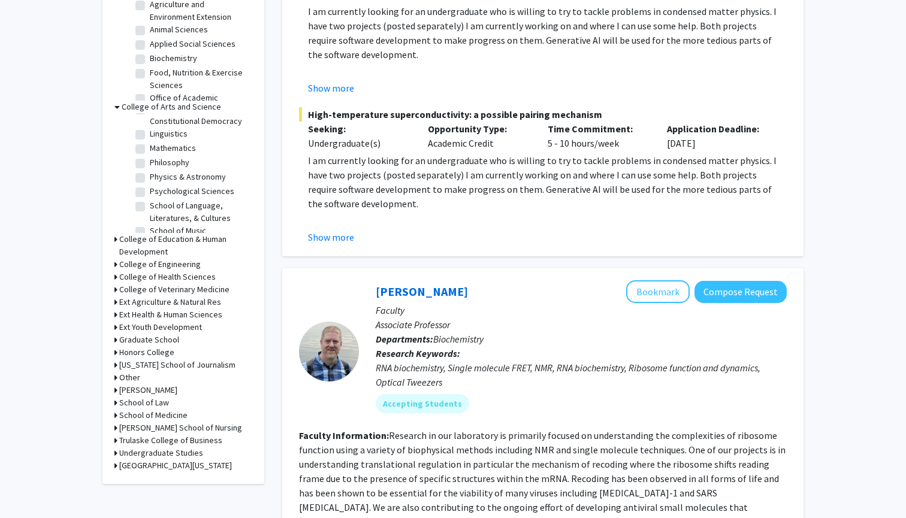
click at [129, 352] on h3 "Honors College" at bounding box center [146, 352] width 55 height 13
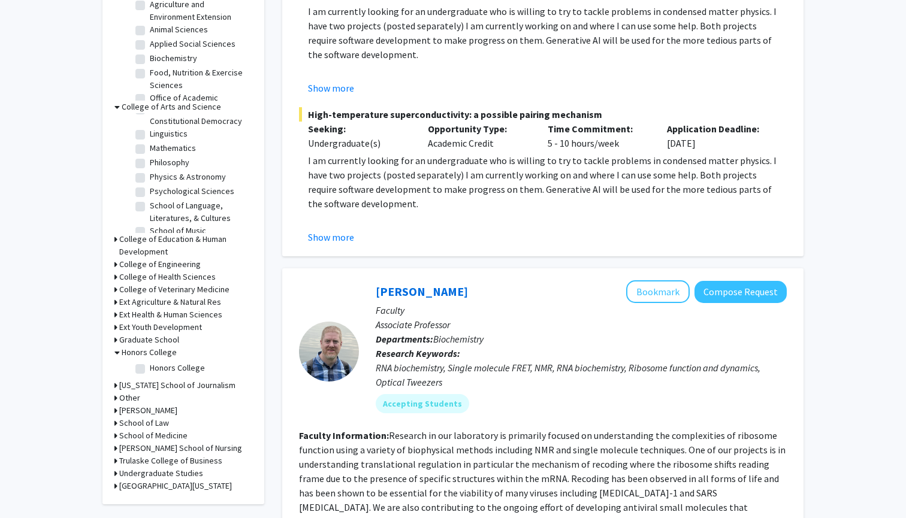
click at [129, 396] on h3 "Other" at bounding box center [129, 398] width 21 height 13
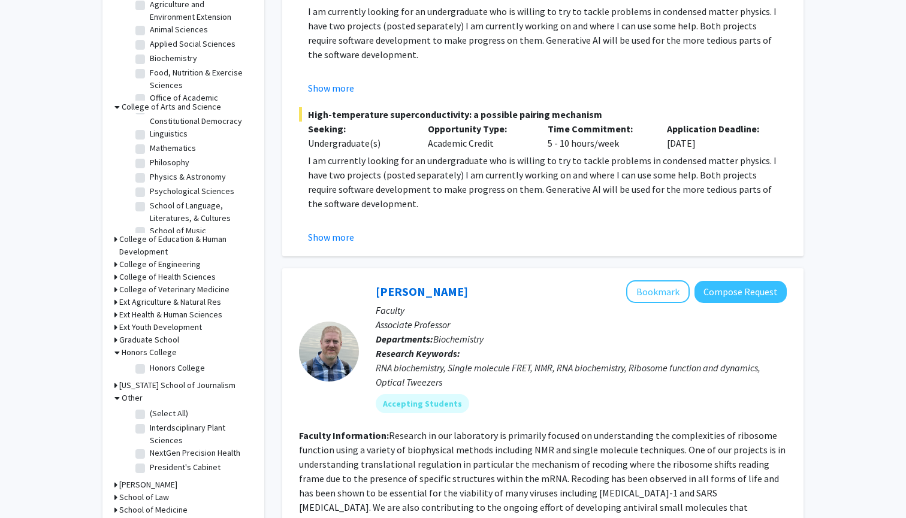
click at [129, 396] on h3 "Other" at bounding box center [132, 398] width 21 height 13
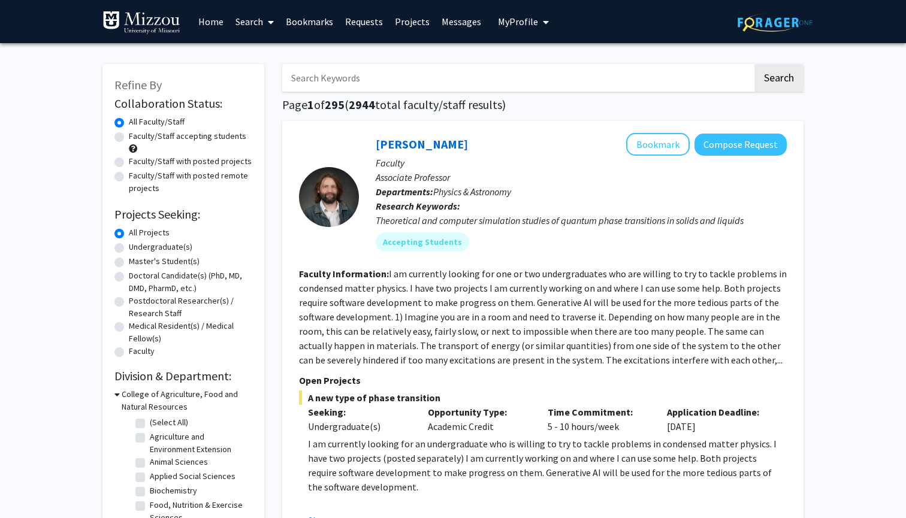
scroll to position [0, 0]
click at [164, 161] on label "Faculty/Staff with posted projects" at bounding box center [190, 161] width 123 height 13
click at [137, 161] on input "Faculty/Staff with posted projects" at bounding box center [133, 159] width 8 height 8
radio input "true"
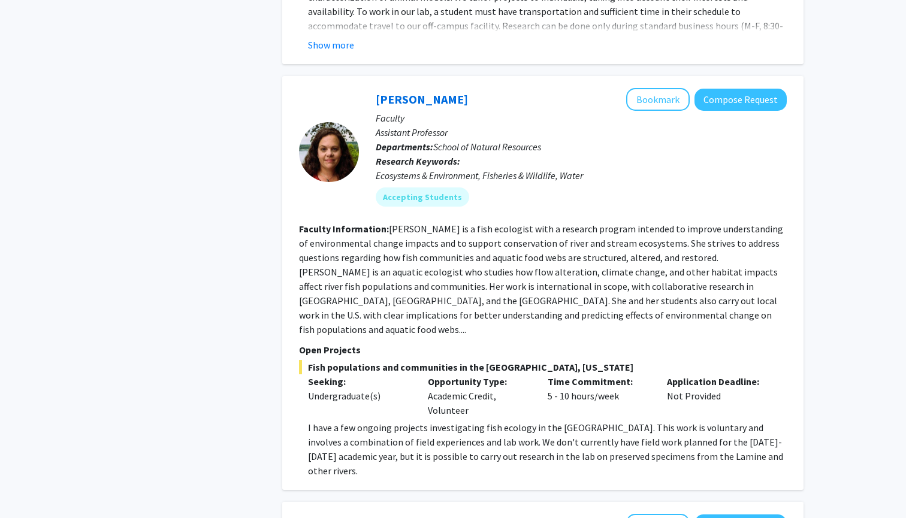
scroll to position [3229, 1]
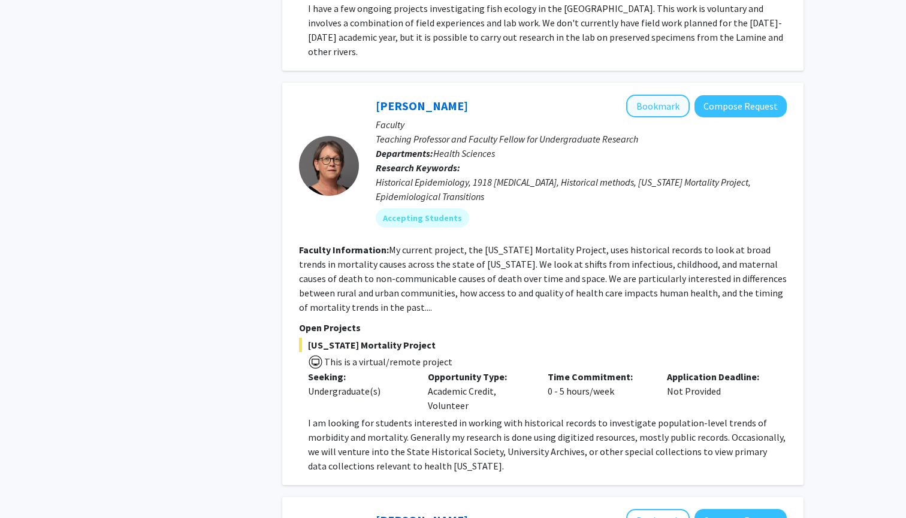
click at [660, 95] on button "Bookmark" at bounding box center [658, 106] width 64 height 23
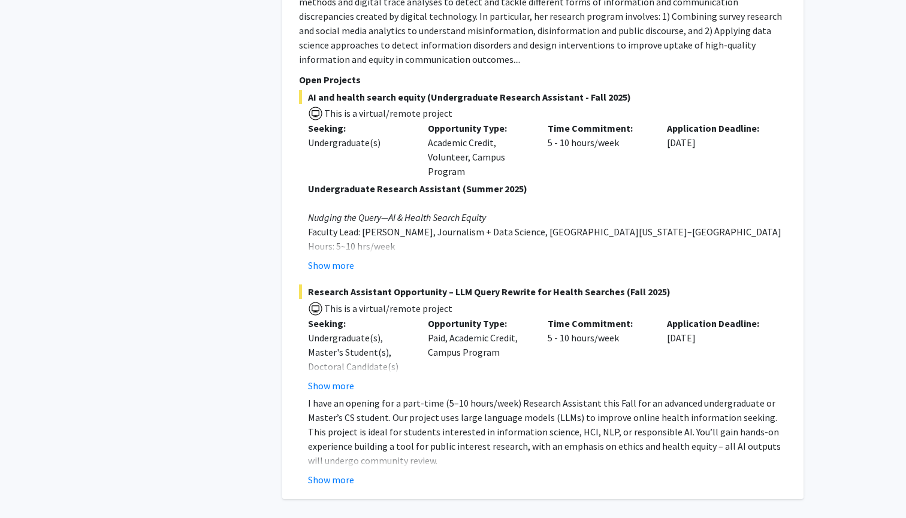
scroll to position [5207, 0]
